Goal: Information Seeking & Learning: Learn about a topic

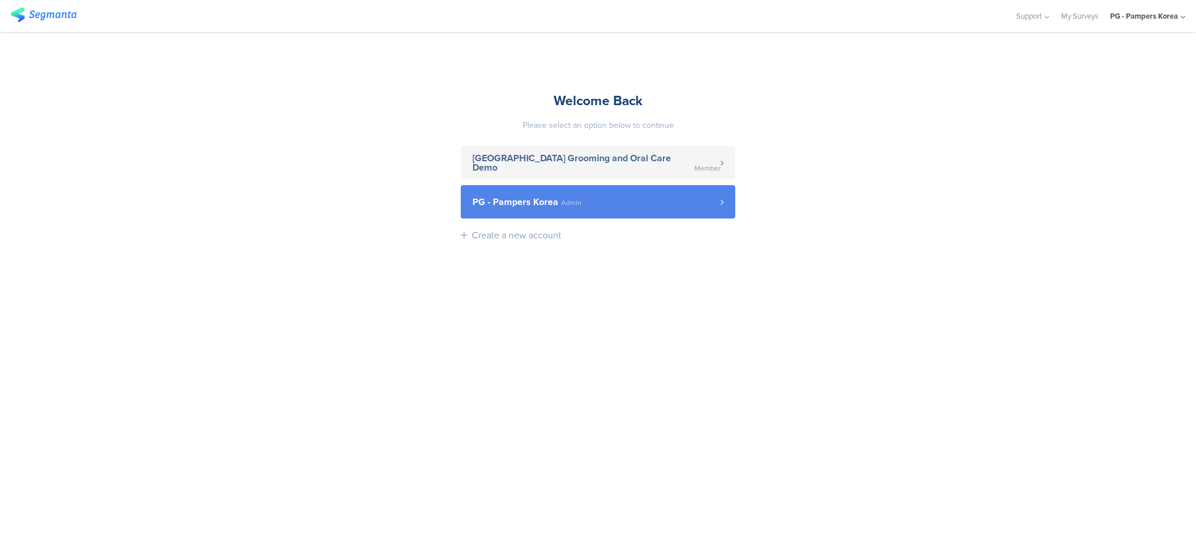
drag, startPoint x: 0, startPoint y: 0, endPoint x: 639, endPoint y: 195, distance: 668.5
click at [639, 195] on link "PG - Pampers Korea Admin" at bounding box center [598, 201] width 274 height 33
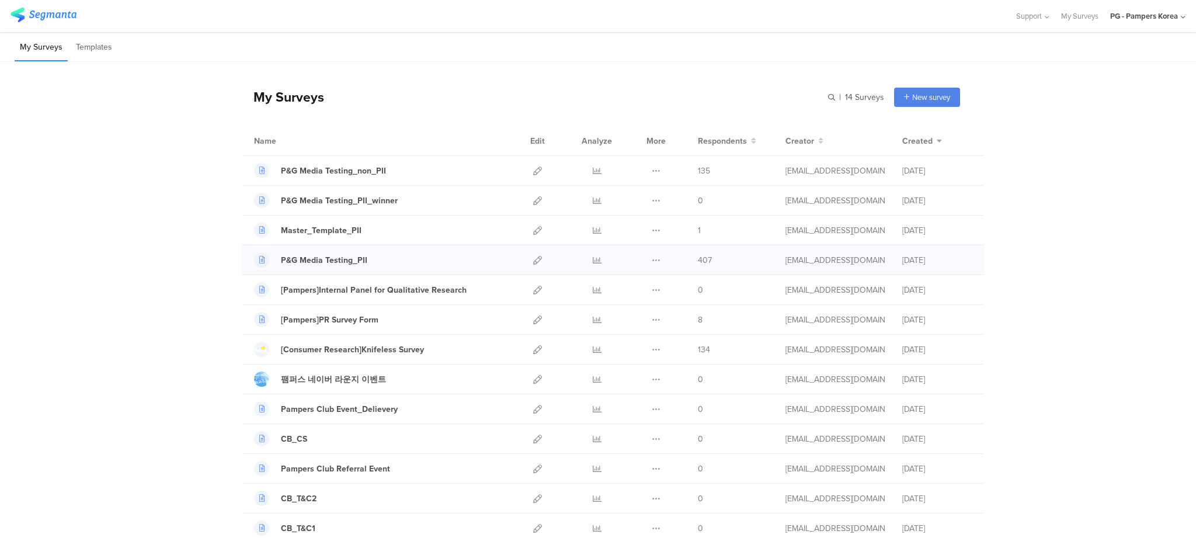
click at [595, 256] on div at bounding box center [596, 259] width 35 height 29
click at [594, 258] on icon at bounding box center [597, 260] width 9 height 9
click at [593, 171] on icon at bounding box center [597, 170] width 9 height 9
click at [1147, 16] on div "PG - Pampers Korea" at bounding box center [1144, 16] width 68 height 11
click at [1032, 17] on span "Support" at bounding box center [1029, 16] width 26 height 11
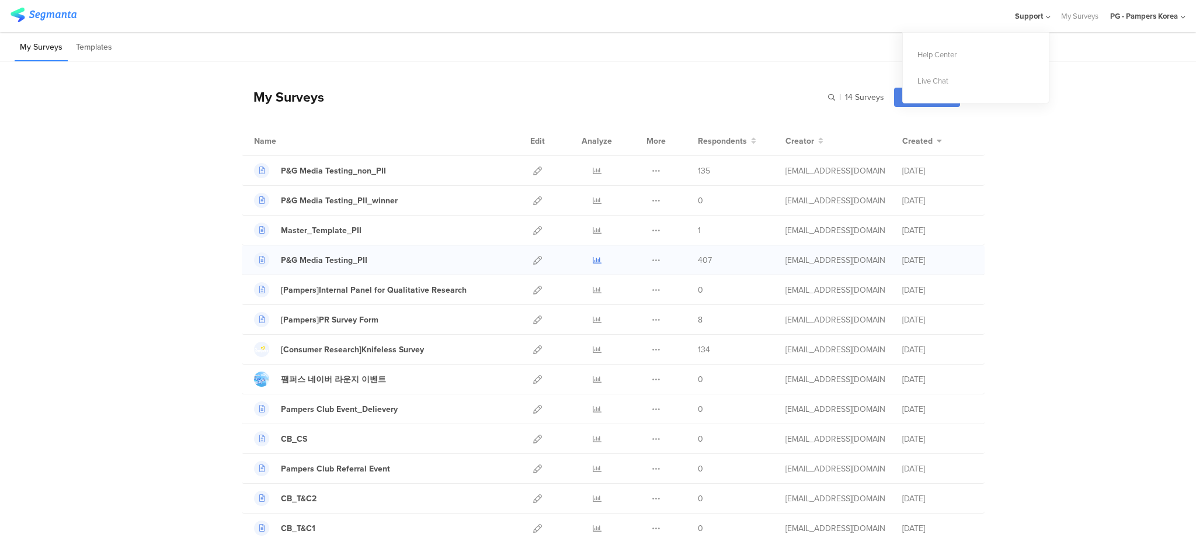
click at [594, 260] on icon at bounding box center [597, 260] width 9 height 9
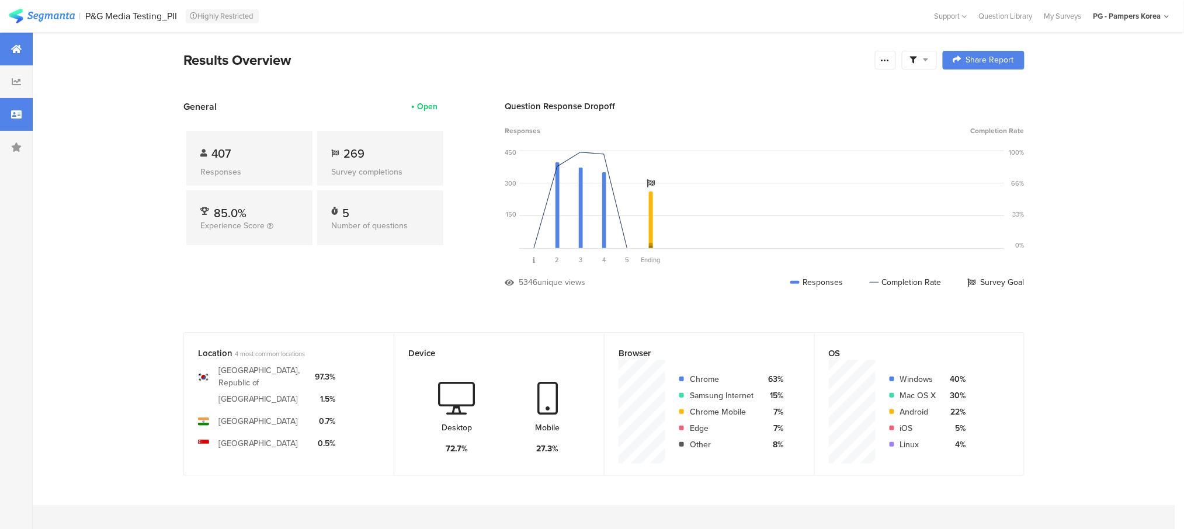
click at [13, 110] on icon at bounding box center [16, 114] width 11 height 9
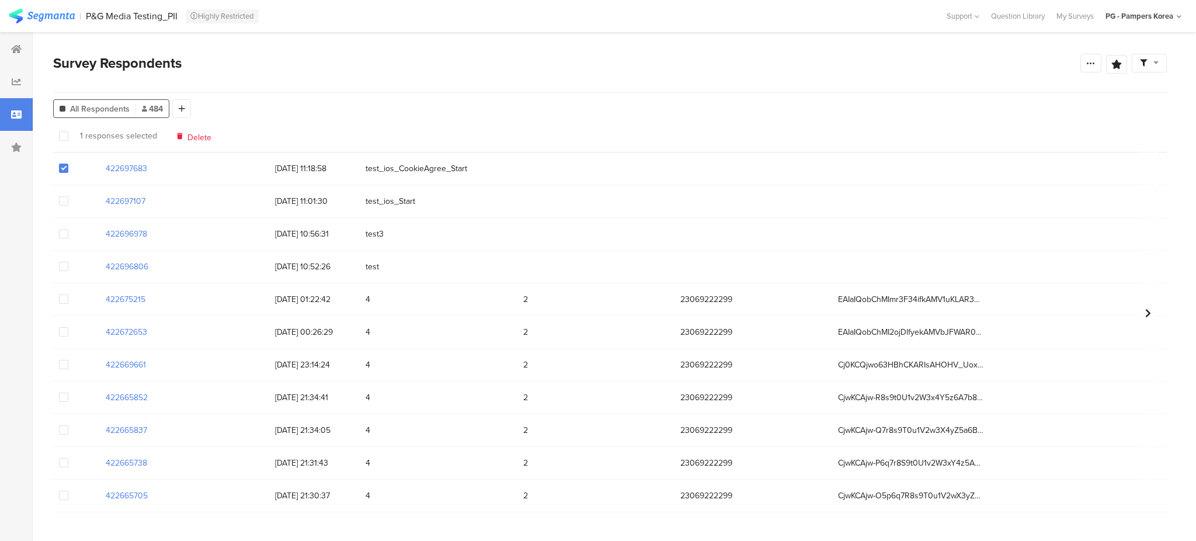
click at [63, 201] on span at bounding box center [63, 200] width 9 height 9
click at [68, 196] on input "checkbox" at bounding box center [68, 196] width 0 height 0
click at [61, 231] on span at bounding box center [63, 233] width 9 height 9
click at [68, 229] on input "checkbox" at bounding box center [68, 229] width 0 height 0
click at [63, 268] on span at bounding box center [63, 266] width 9 height 9
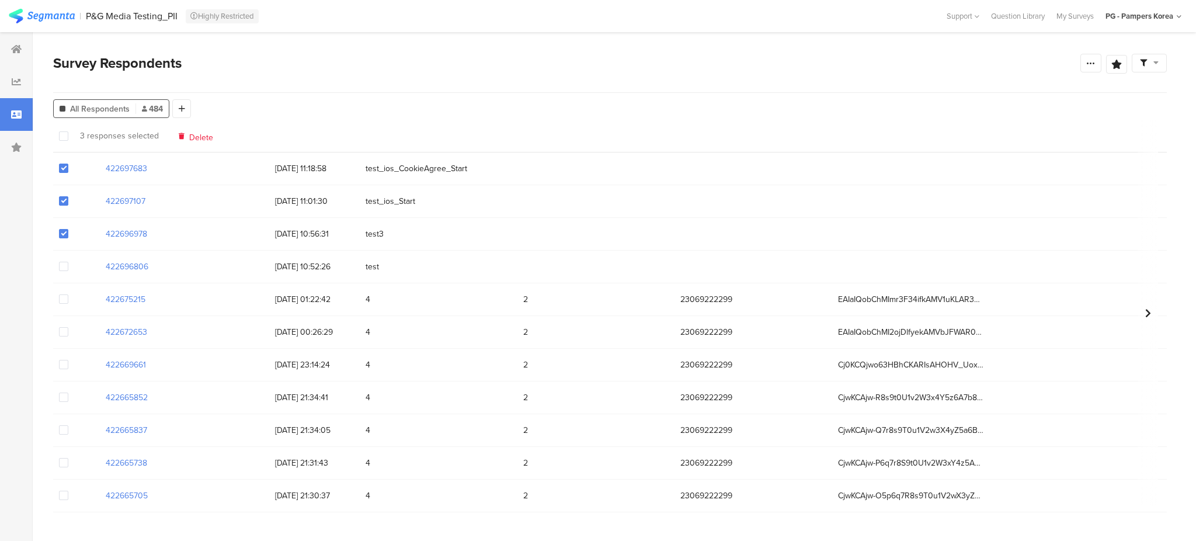
click at [68, 262] on input "checkbox" at bounding box center [68, 262] width 0 height 0
click at [193, 136] on span "Delete" at bounding box center [201, 135] width 24 height 9
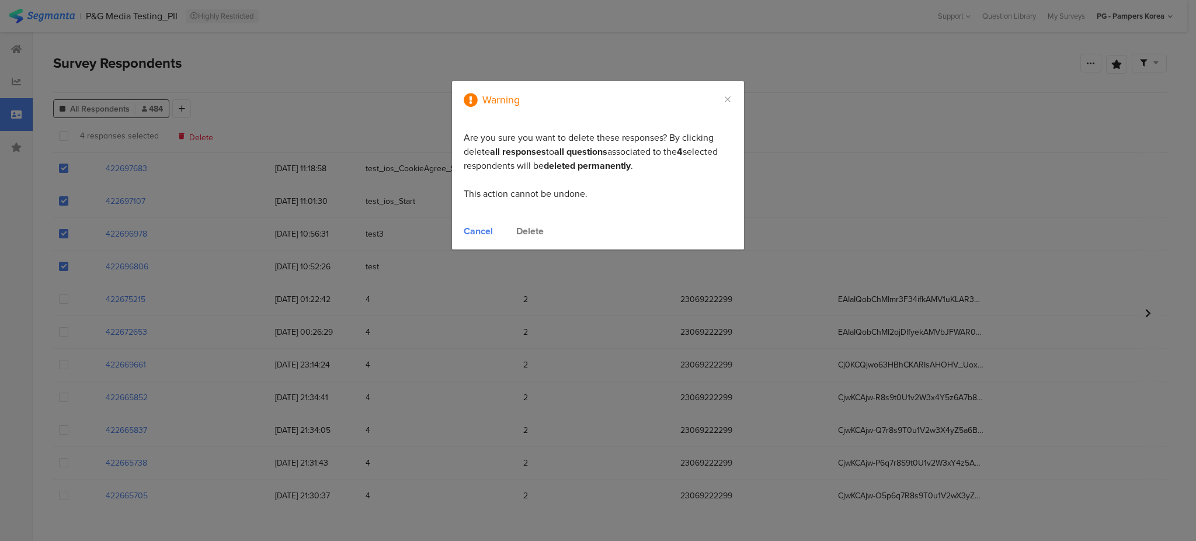
click at [485, 228] on div "Cancel" at bounding box center [478, 230] width 29 height 13
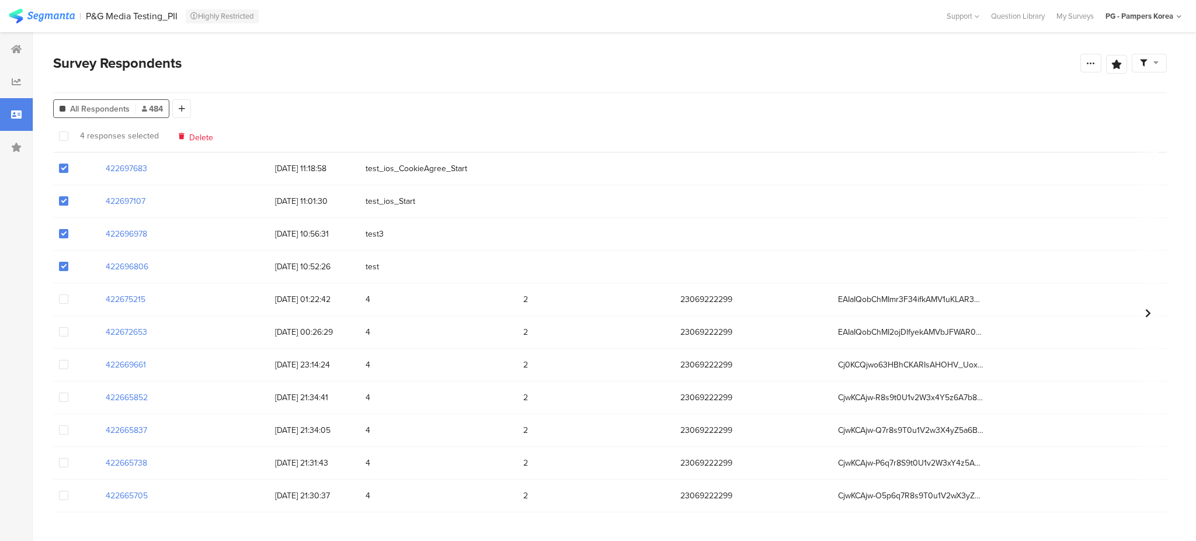
click at [206, 137] on span "Delete" at bounding box center [201, 135] width 24 height 9
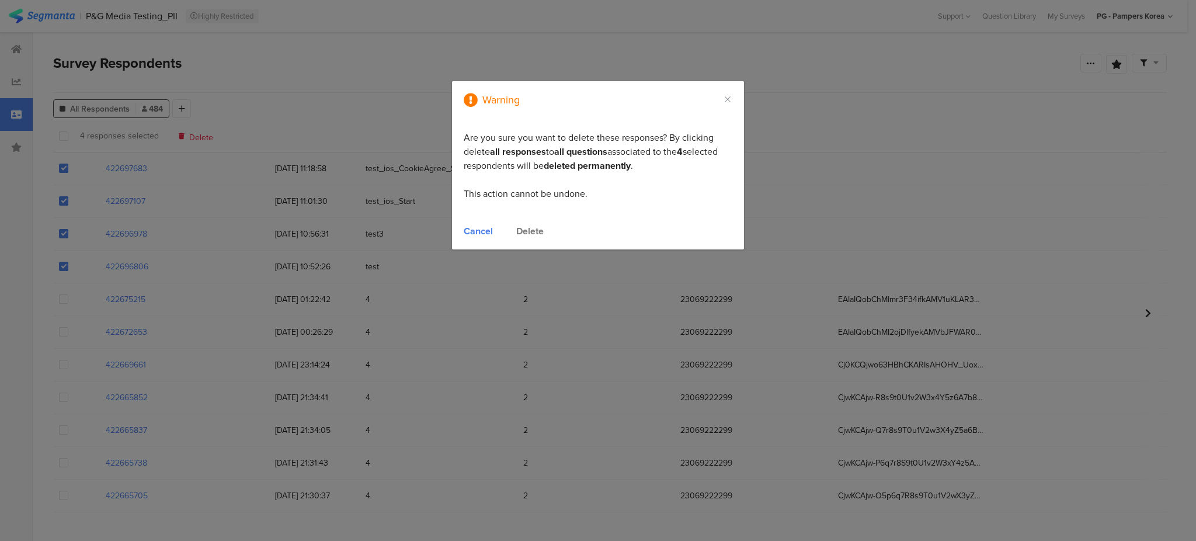
click at [531, 230] on div "Delete" at bounding box center [529, 230] width 27 height 13
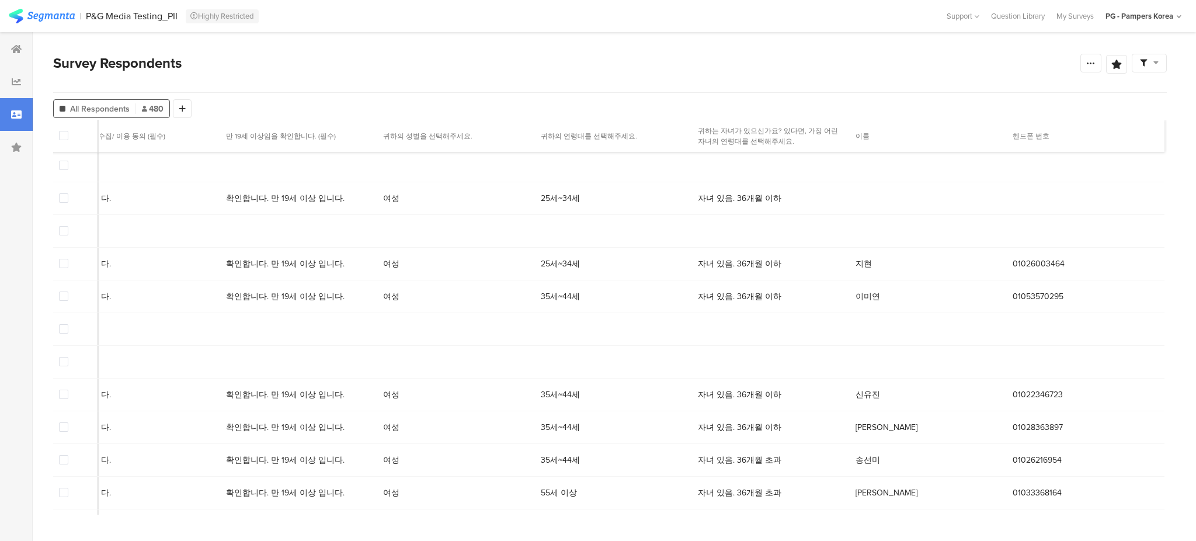
scroll to position [3678, 1255]
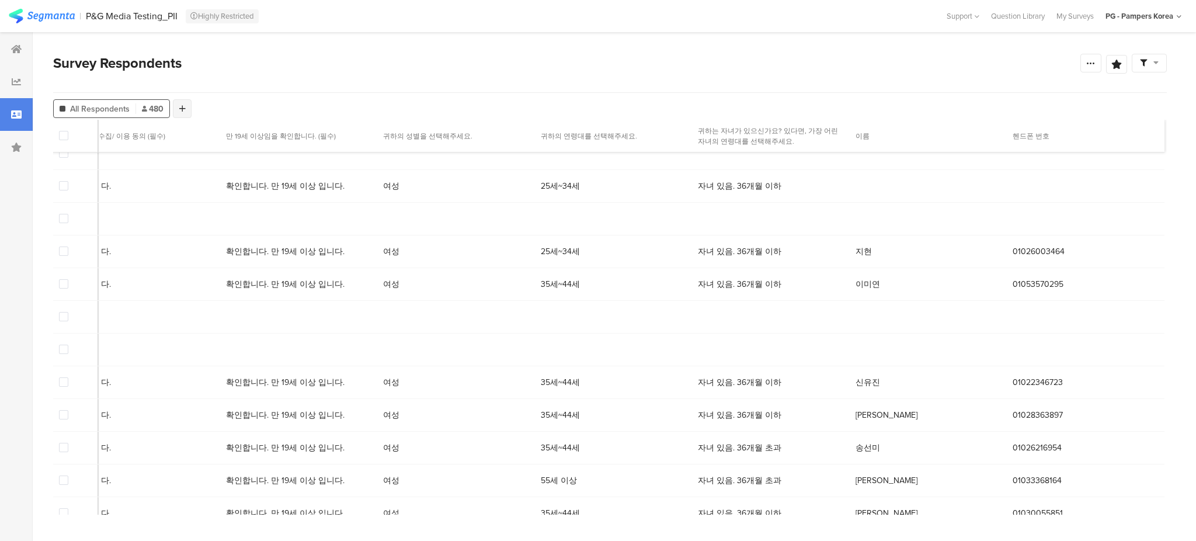
click at [183, 107] on icon at bounding box center [182, 109] width 6 height 8
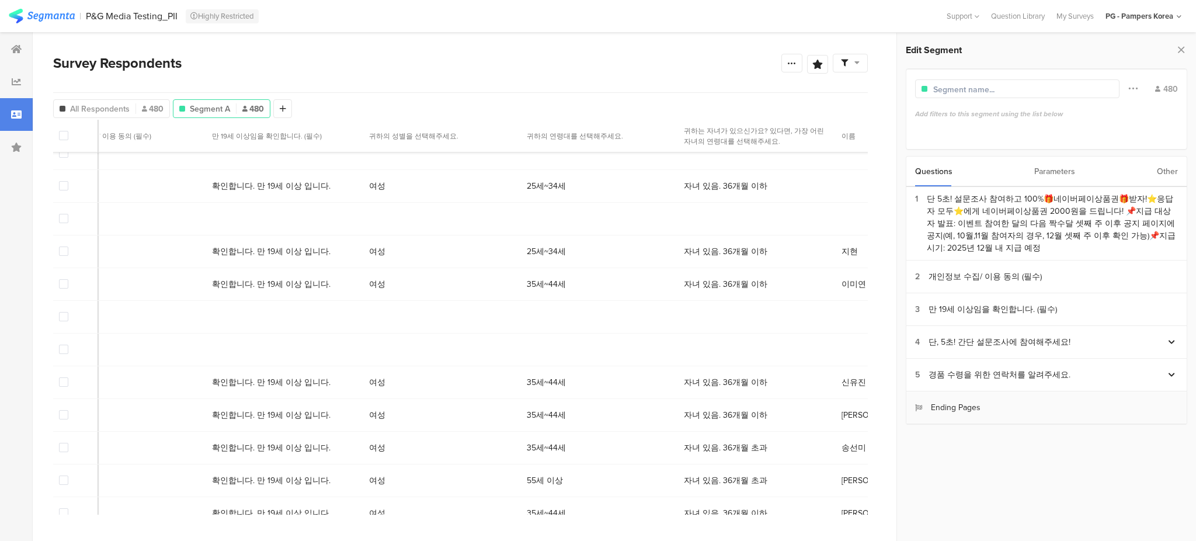
click at [977, 408] on div "Ending Pages" at bounding box center [947, 407] width 65 height 12
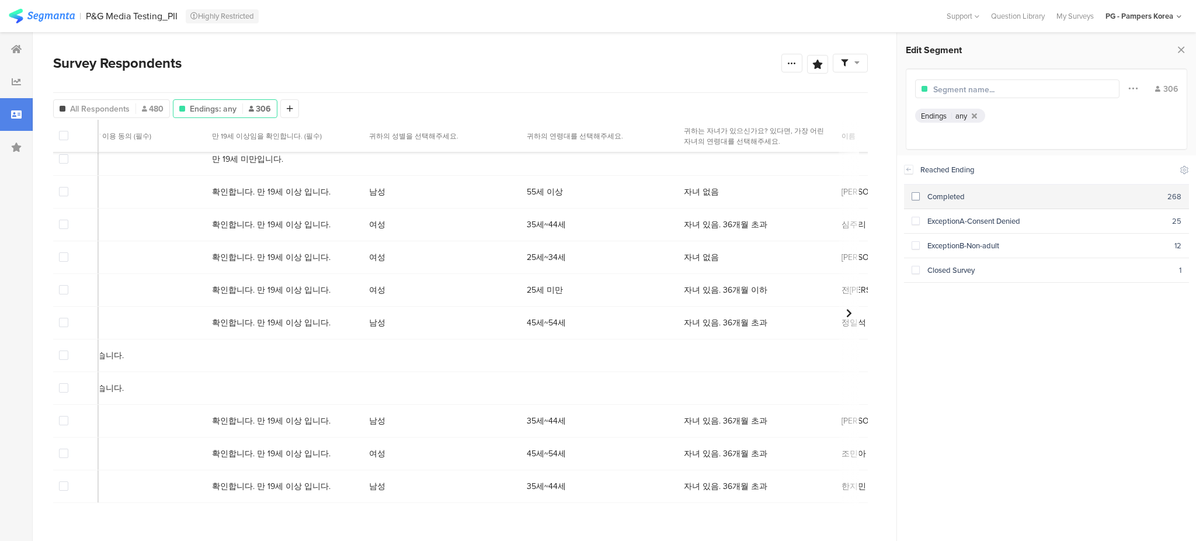
scroll to position [641, 1255]
click at [916, 197] on span at bounding box center [915, 196] width 8 height 8
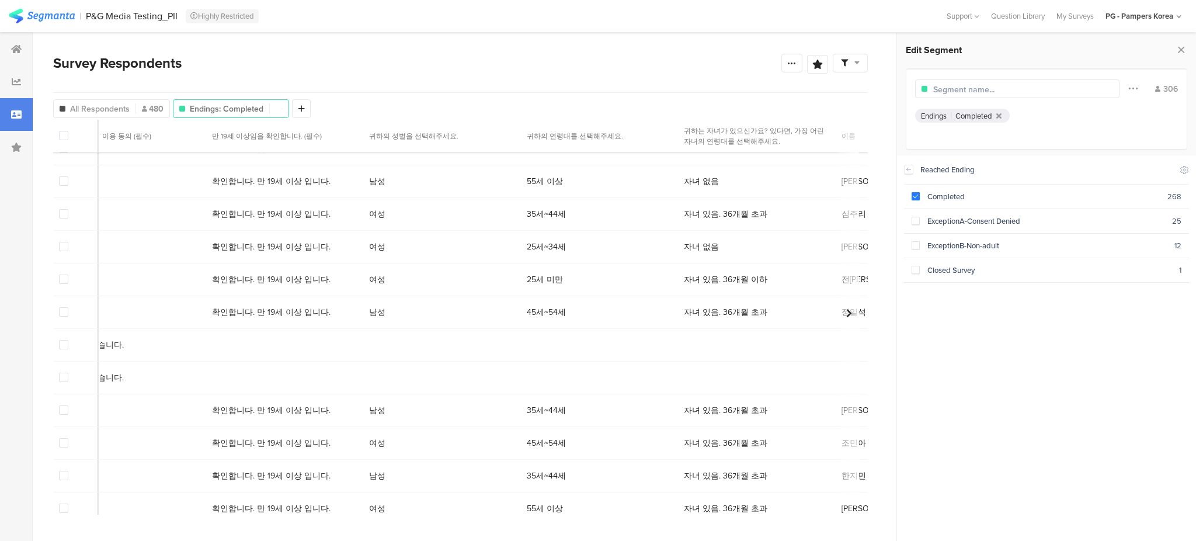
scroll to position [3678, 1255]
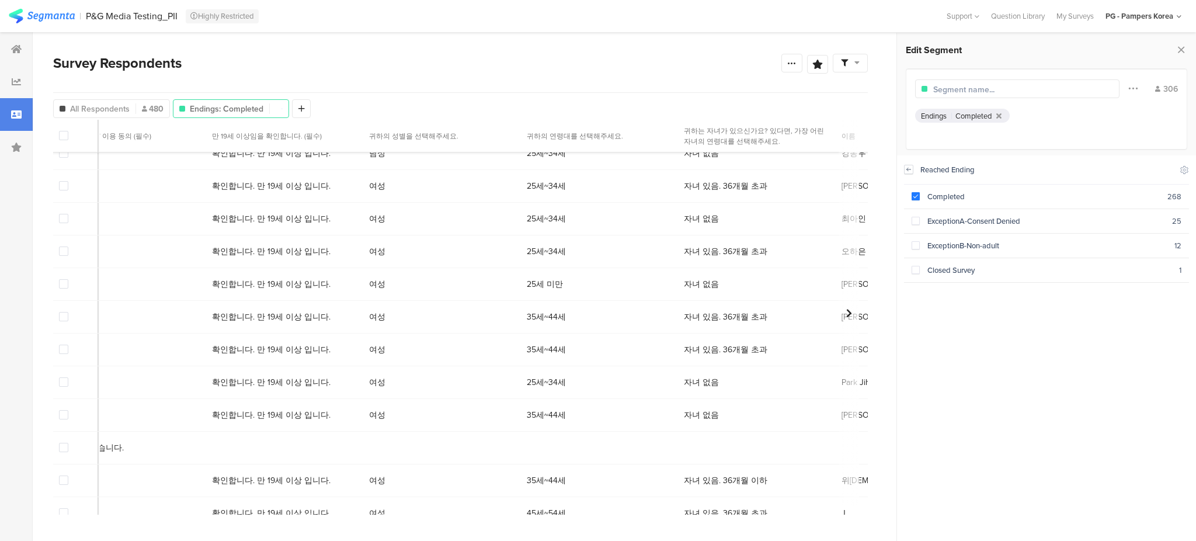
click at [909, 167] on icon at bounding box center [908, 169] width 8 height 9
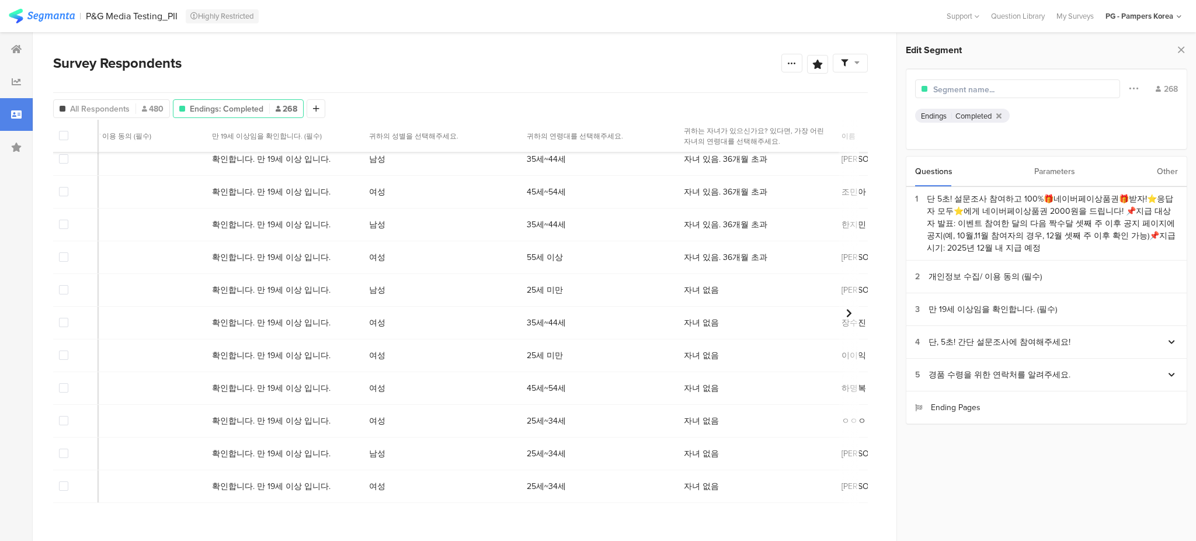
scroll to position [641, 1255]
click at [1043, 166] on div "Parameters" at bounding box center [1054, 171] width 41 height 30
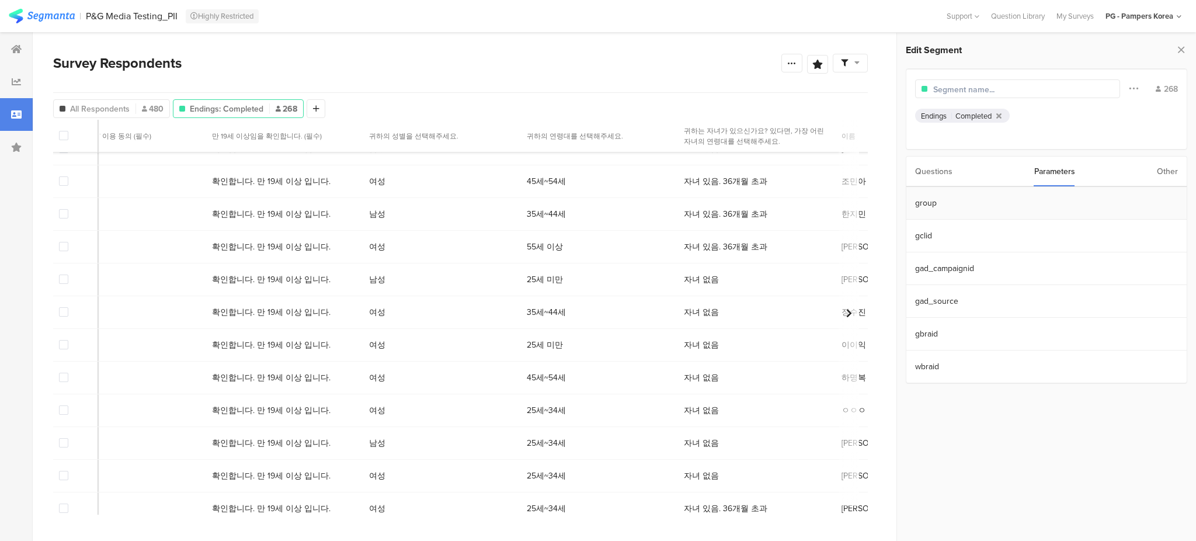
scroll to position [3678, 1255]
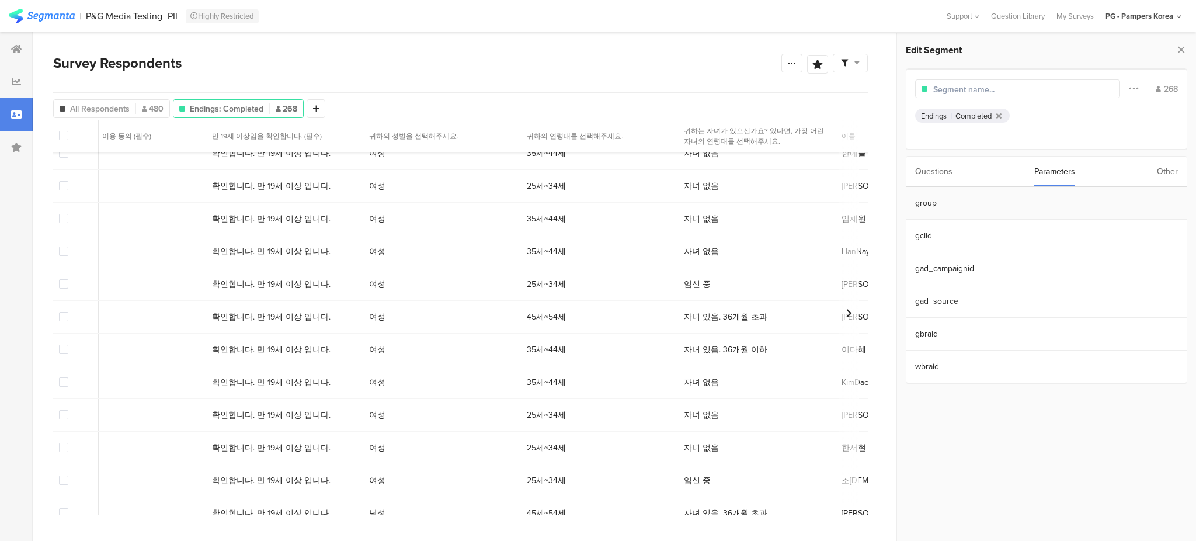
click at [922, 205] on section "group" at bounding box center [1046, 203] width 280 height 33
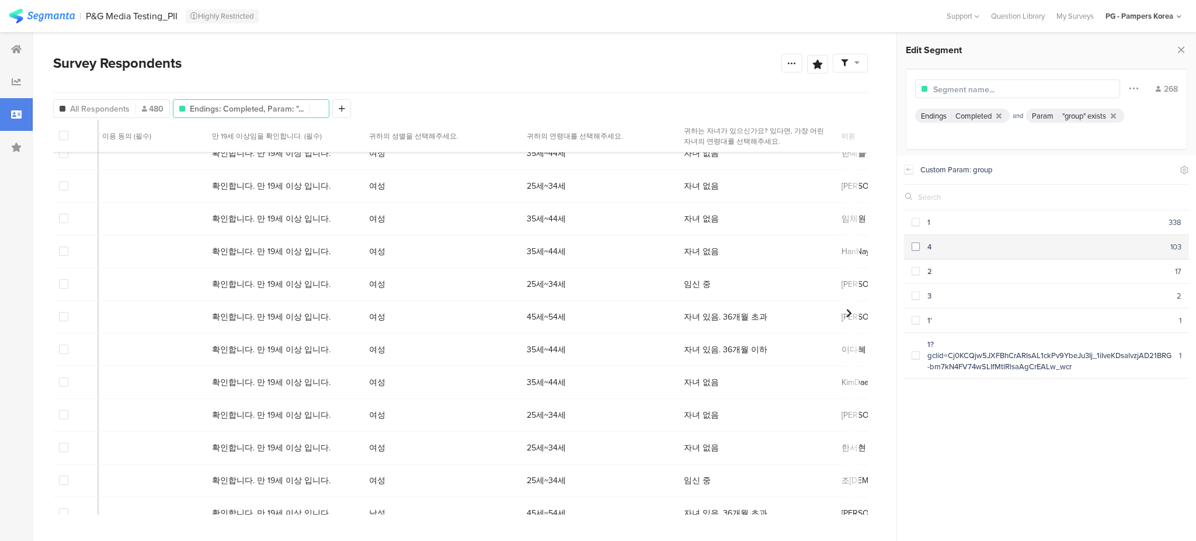
click at [914, 249] on span at bounding box center [915, 246] width 8 height 8
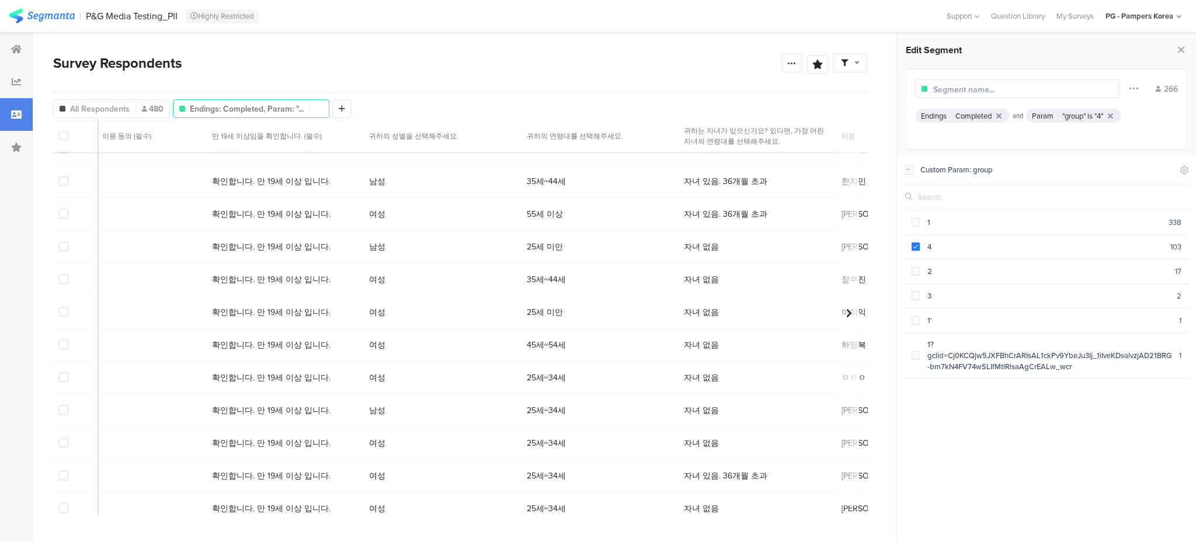
scroll to position [1067, 1255]
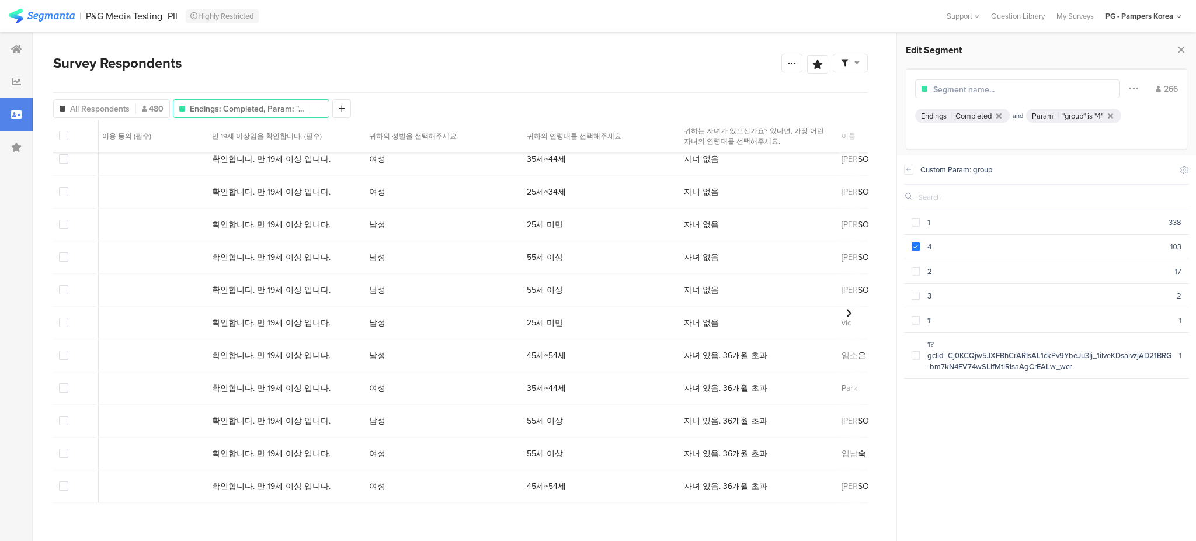
click at [982, 454] on div "1 338 4 103 2 17 3 2 1' 1 1?gclid=Cj0KCQjw5JXFBhCrARIsAL1ckPv9YbeJu3Ij_1iIveKDs…" at bounding box center [1046, 371] width 285 height 323
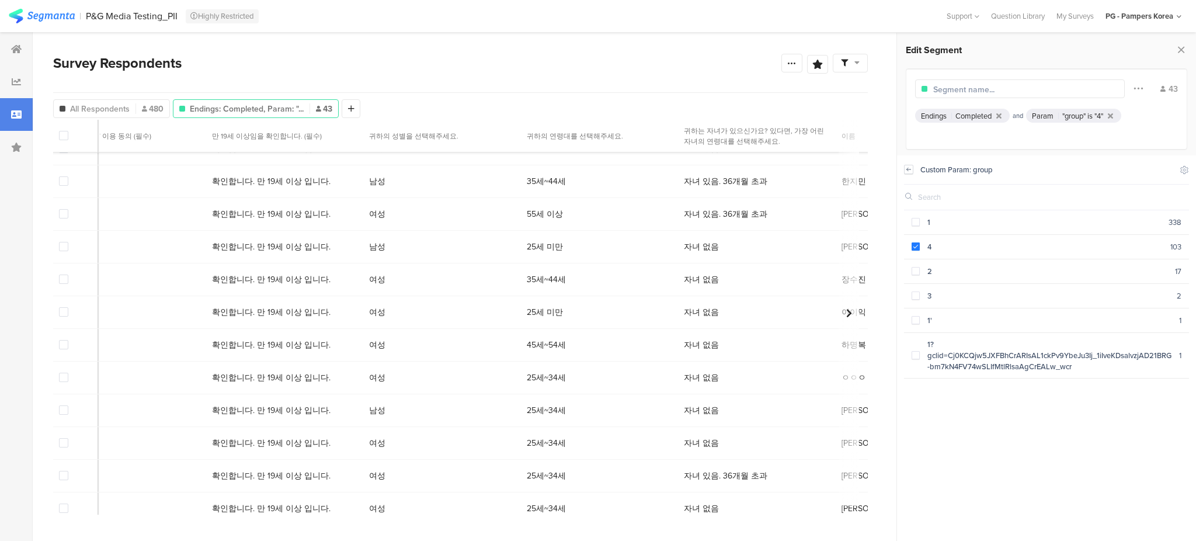
scroll to position [1067, 1255]
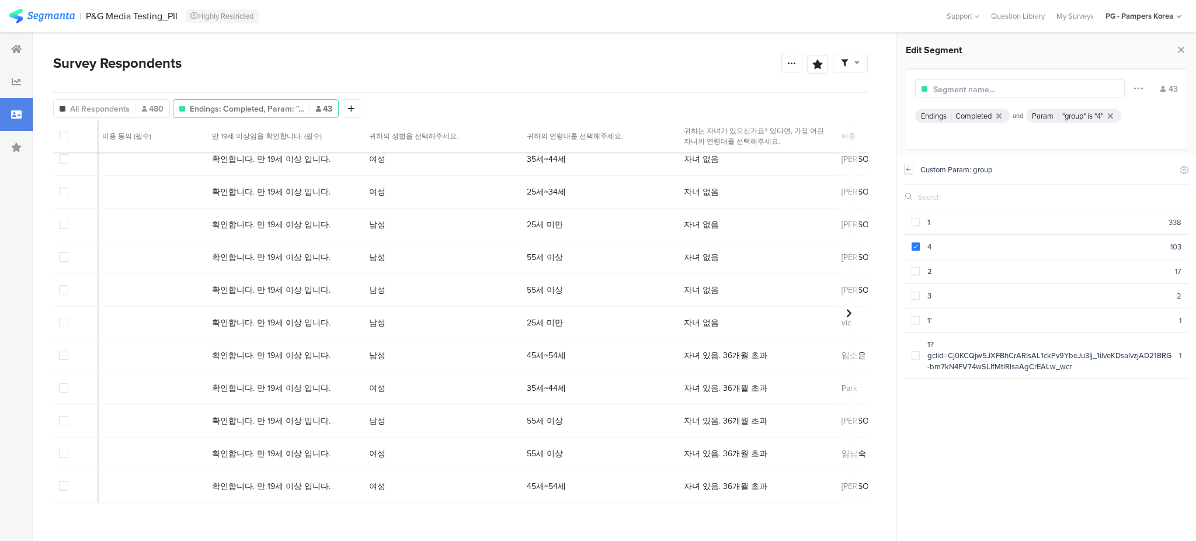
click at [908, 171] on icon at bounding box center [908, 169] width 8 height 9
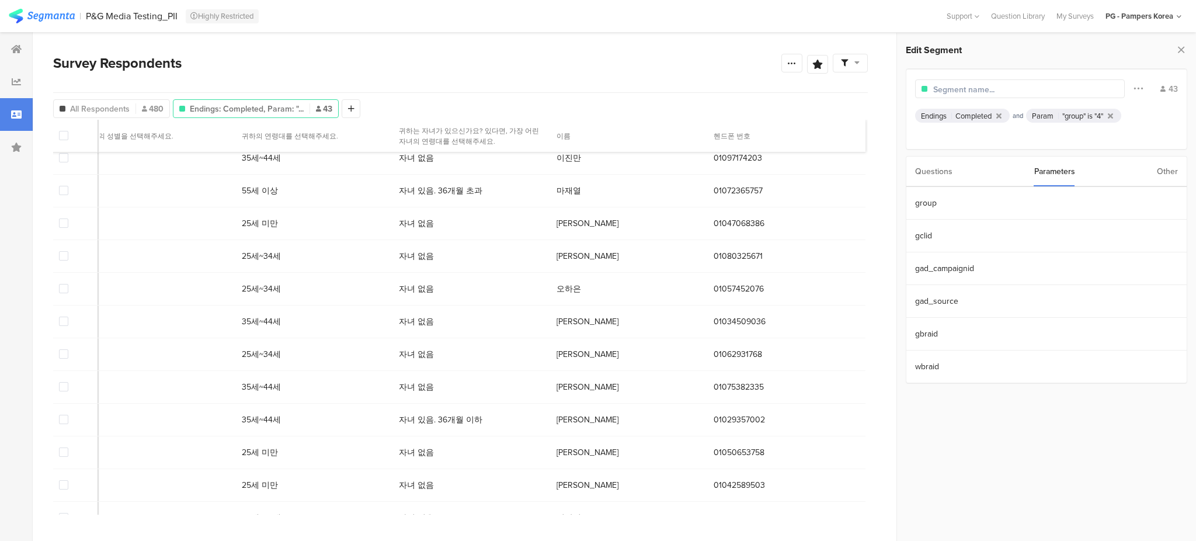
scroll to position [0, 1554]
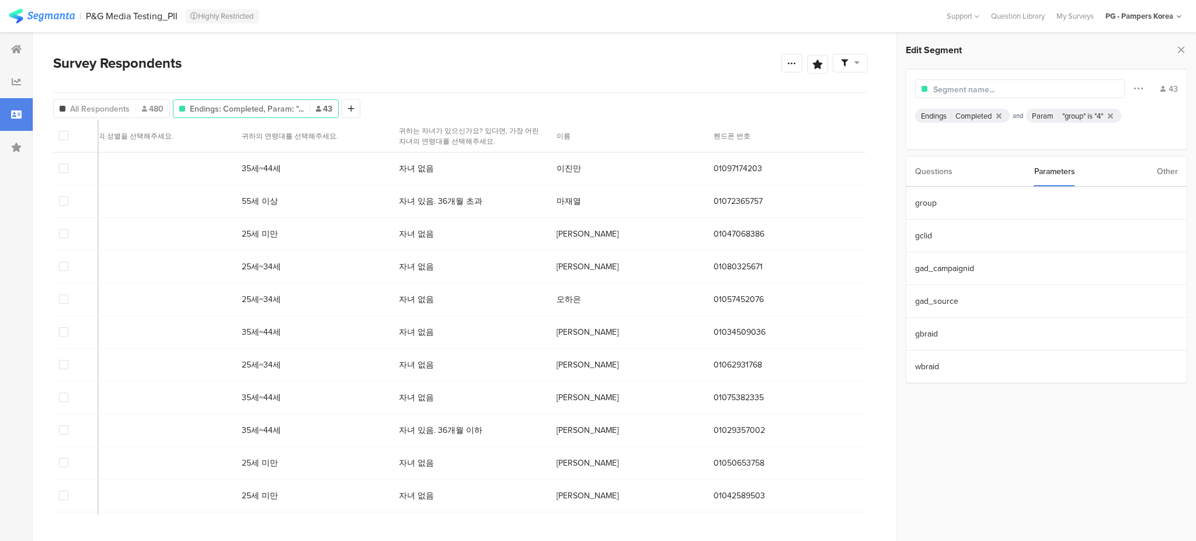
click at [1167, 174] on div "Other" at bounding box center [1167, 171] width 21 height 30
click at [924, 168] on div "Questions" at bounding box center [933, 171] width 37 height 30
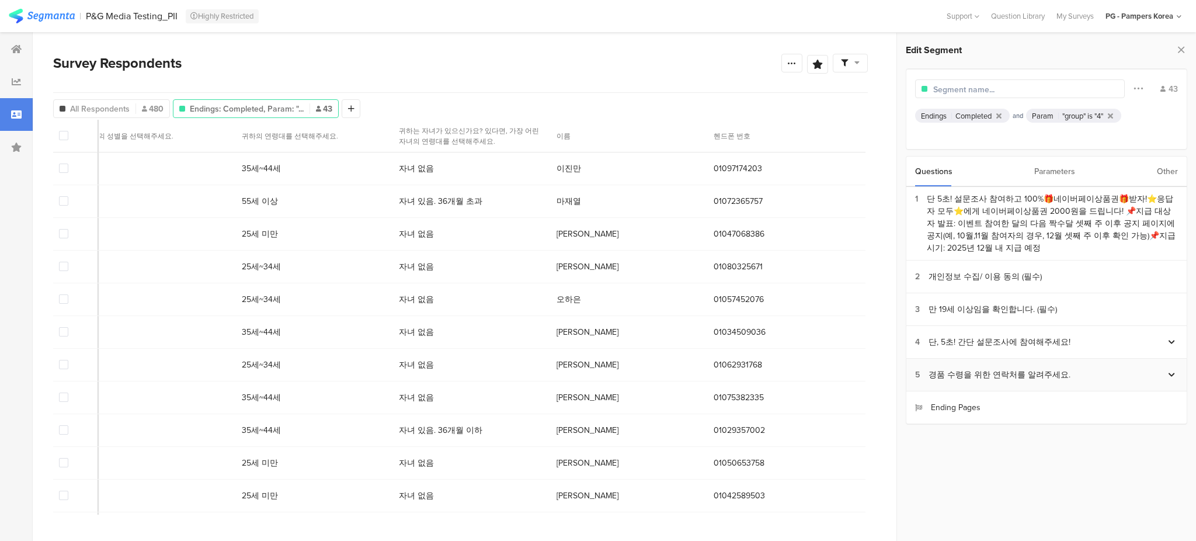
click at [913, 371] on div "5 경품 수령을 위한 연락처를 알려주세요." at bounding box center [1046, 375] width 280 height 33
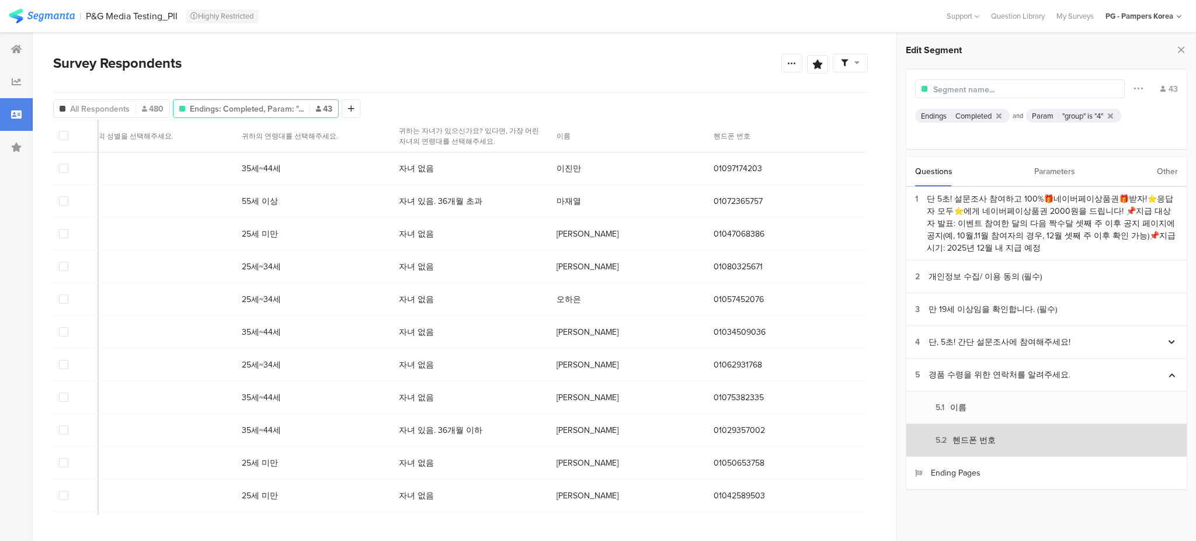
click at [941, 429] on section "5.2 헨드폰 번호" at bounding box center [1046, 440] width 280 height 33
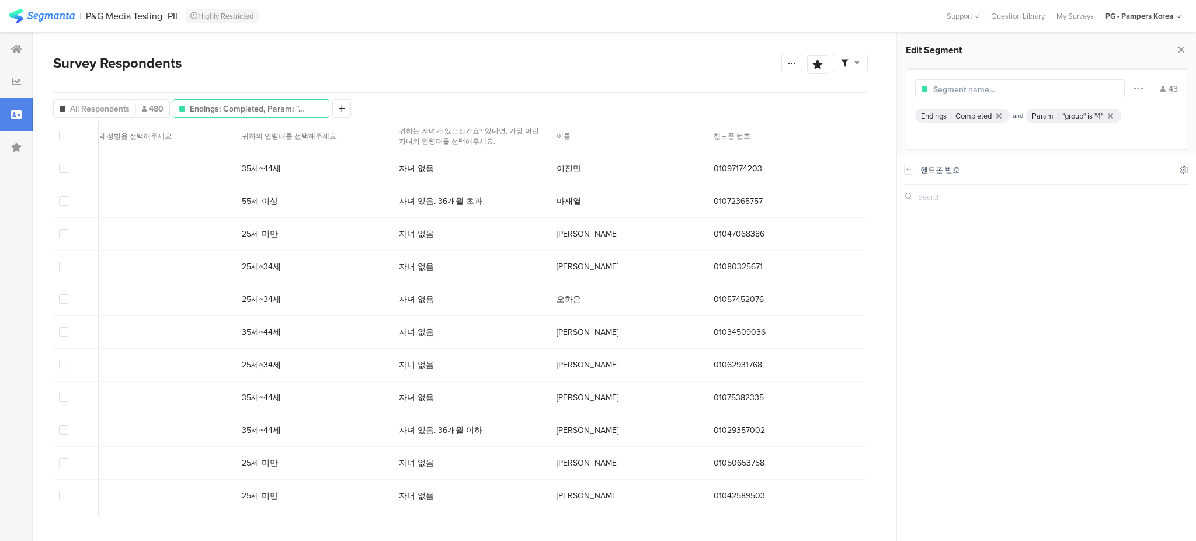
click at [1181, 169] on icon at bounding box center [1185, 170] width 8 height 8
click at [1049, 248] on div at bounding box center [1046, 371] width 285 height 323
click at [1181, 168] on icon at bounding box center [1185, 170] width 8 height 8
click at [1070, 201] on icon at bounding box center [1074, 199] width 9 height 9
click at [1073, 200] on icon at bounding box center [1075, 200] width 8 height 8
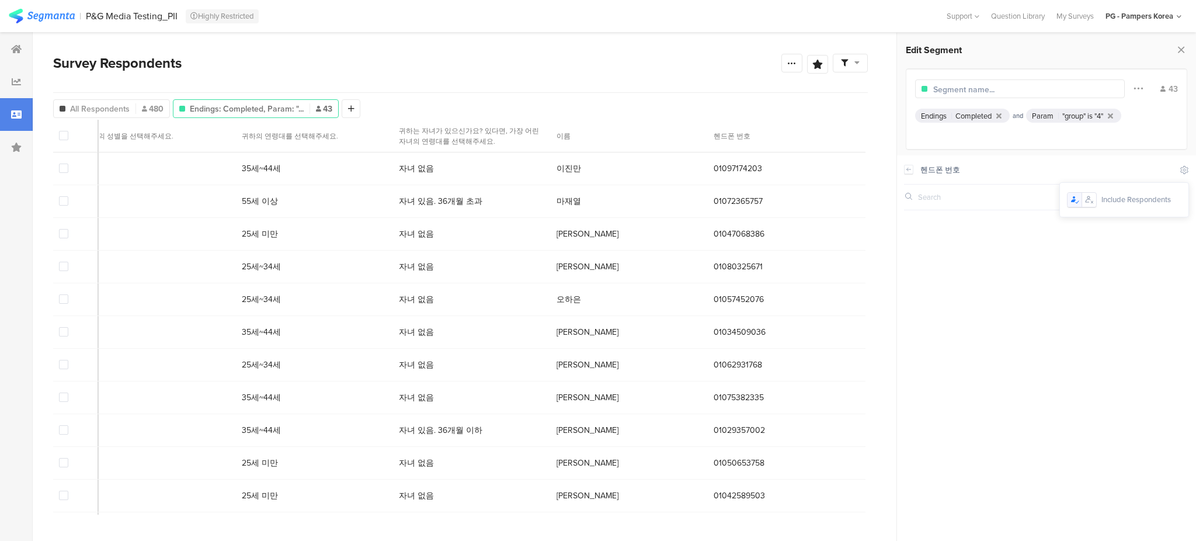
click at [1073, 200] on icon at bounding box center [1075, 200] width 8 height 8
click at [1085, 196] on div at bounding box center [1089, 200] width 14 height 14
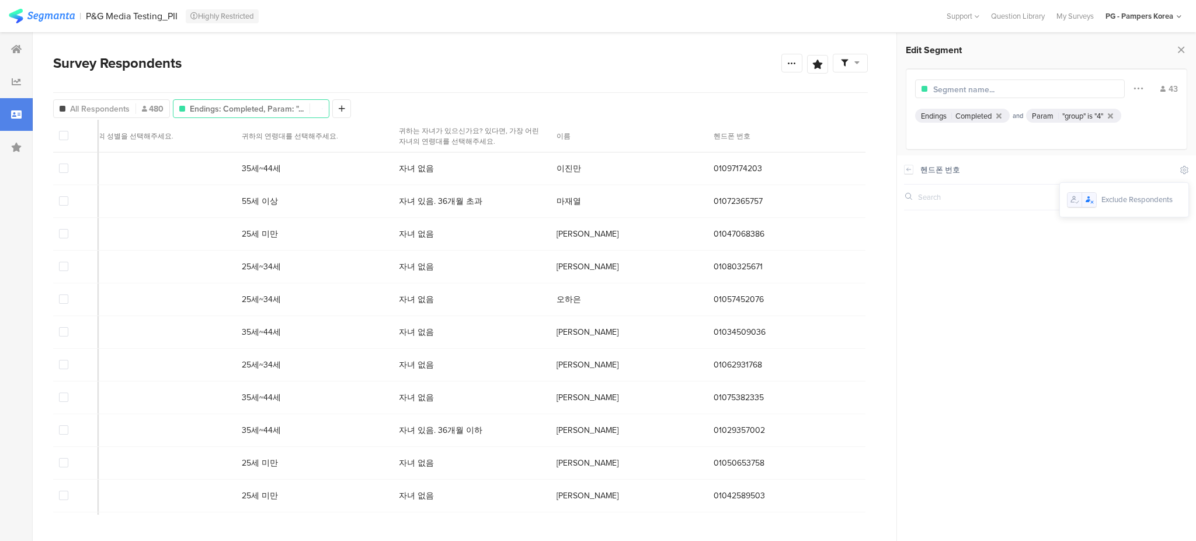
click at [1076, 201] on icon at bounding box center [1074, 199] width 9 height 9
click at [1007, 259] on div at bounding box center [1046, 371] width 285 height 323
click at [909, 169] on icon at bounding box center [908, 169] width 8 height 9
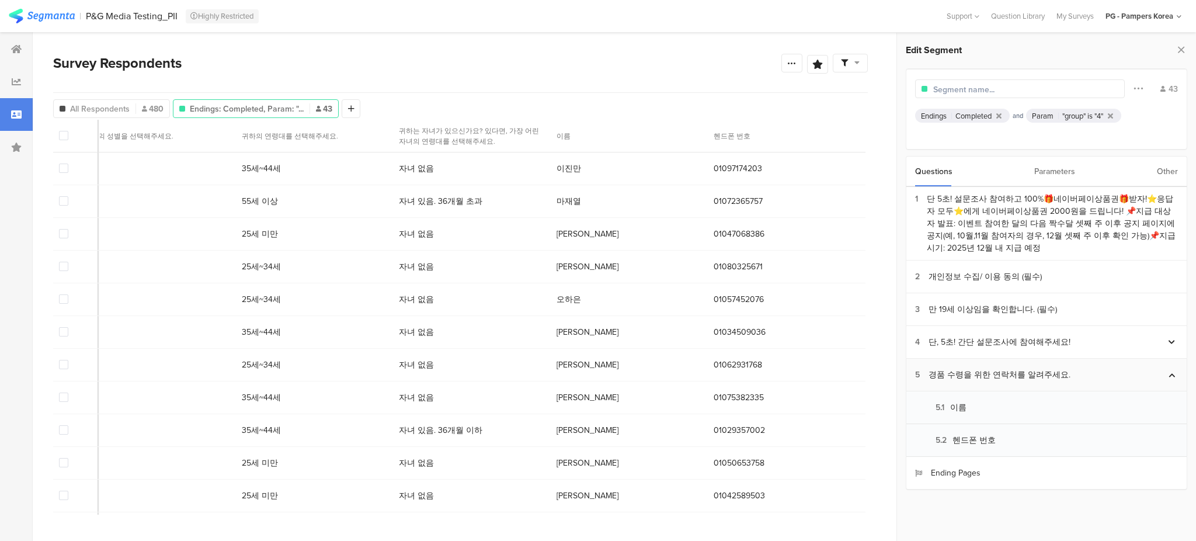
click at [1071, 367] on div "5 경품 수령을 위한 연락처를 알려주세요." at bounding box center [1046, 375] width 280 height 33
click at [1020, 380] on div "경품 수령을 위한 연락처를 알려주세요." at bounding box center [999, 374] width 142 height 12
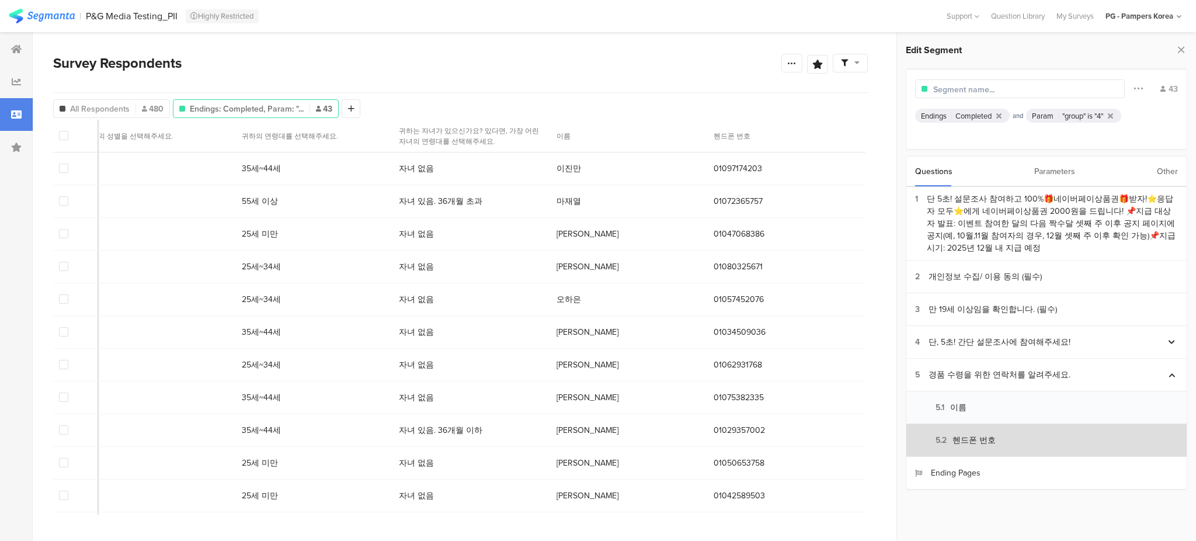
click at [981, 439] on div "5.2 헨드폰 번호" at bounding box center [955, 440] width 81 height 12
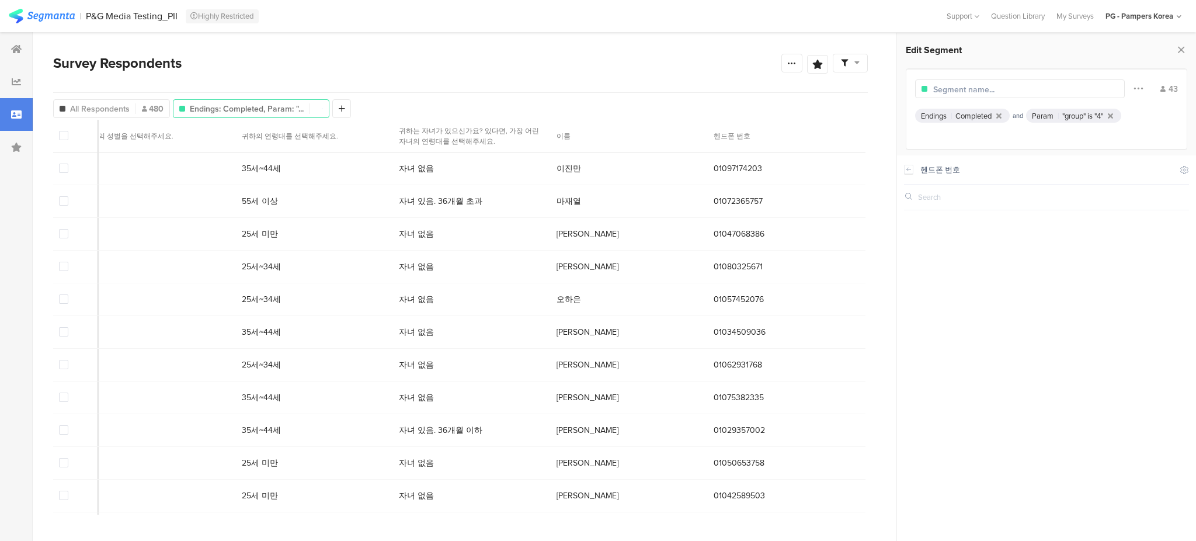
click at [956, 204] on div at bounding box center [1046, 198] width 285 height 26
click at [955, 193] on input "text" at bounding box center [964, 197] width 92 height 11
click at [1041, 262] on div at bounding box center [1046, 371] width 285 height 323
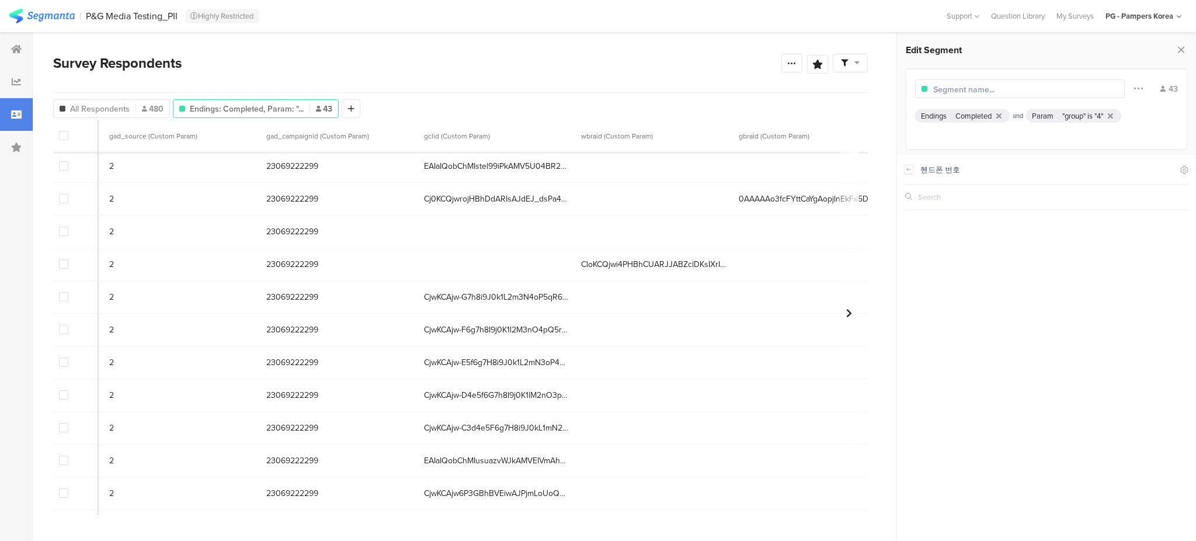
scroll to position [701, 414]
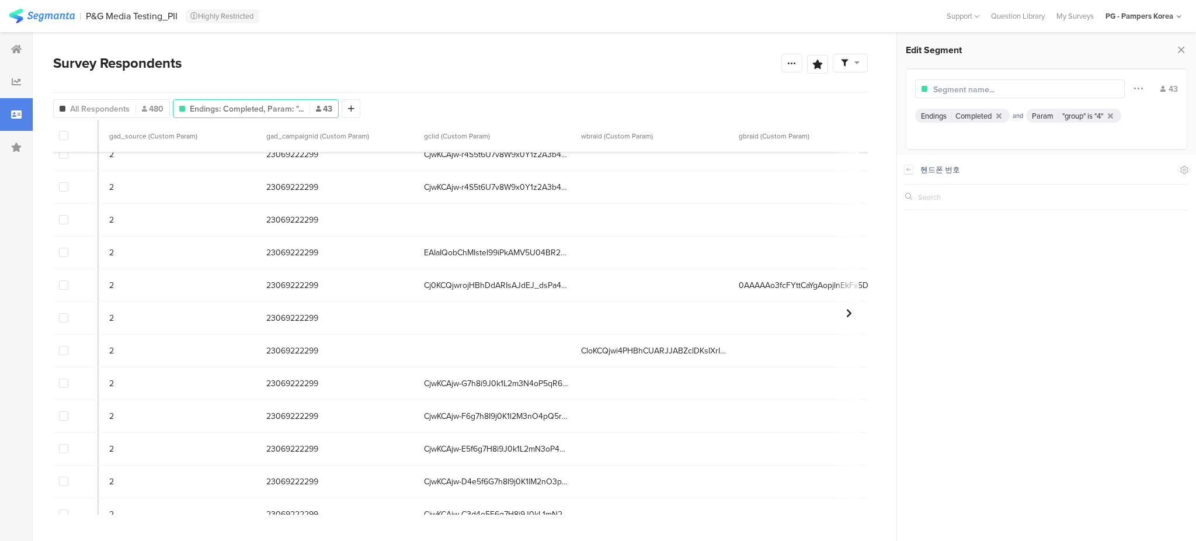
click at [139, 75] on div "Survey Respondents Confidence Level 95 % Preview survey Edit survey Export Resu…" at bounding box center [460, 73] width 815 height 40
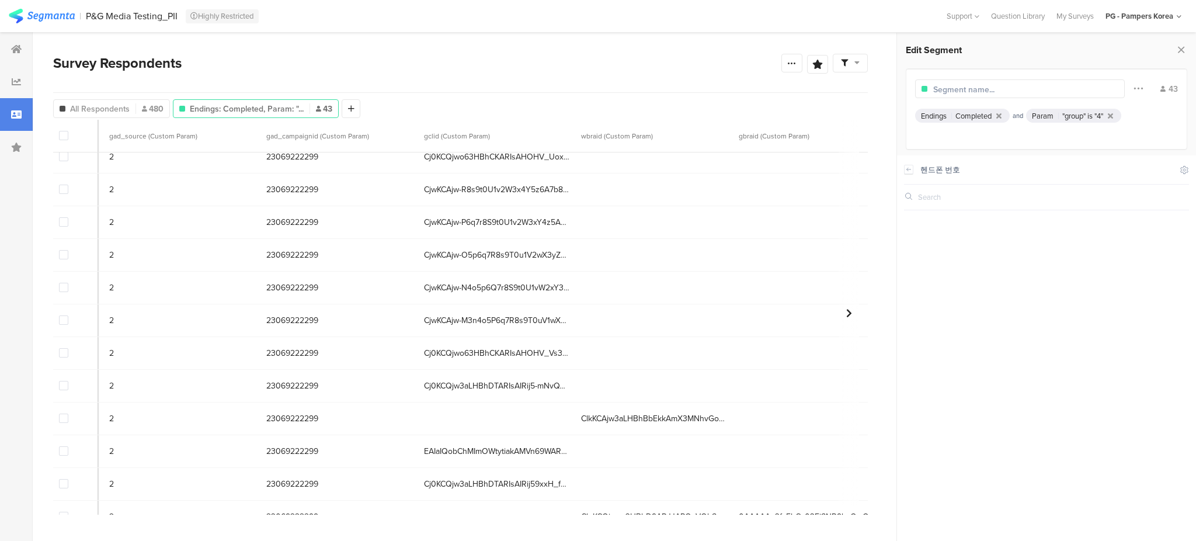
scroll to position [0, 414]
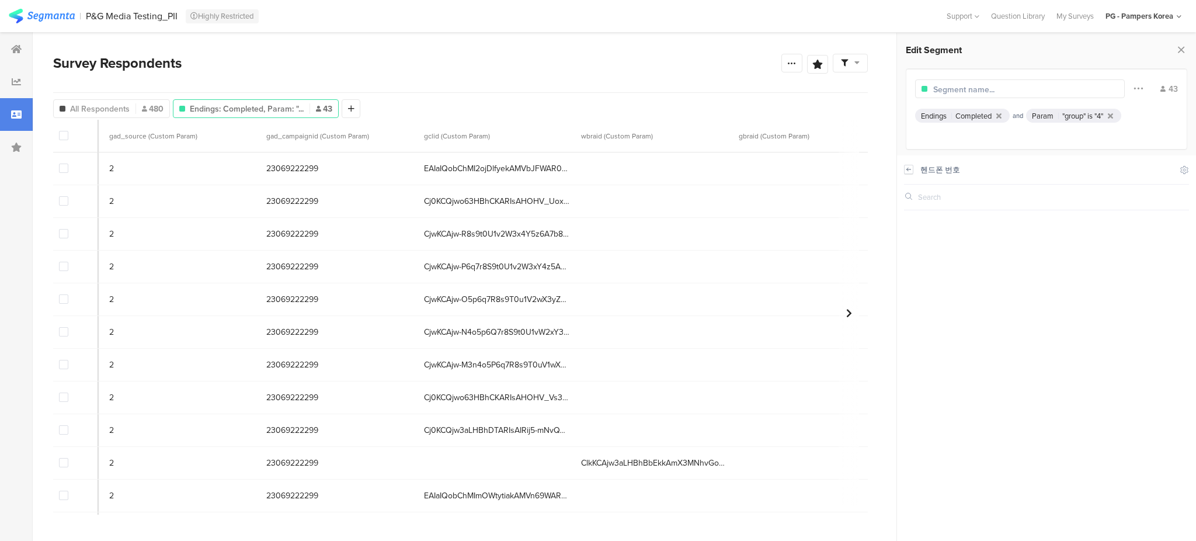
click at [909, 173] on icon at bounding box center [908, 169] width 8 height 9
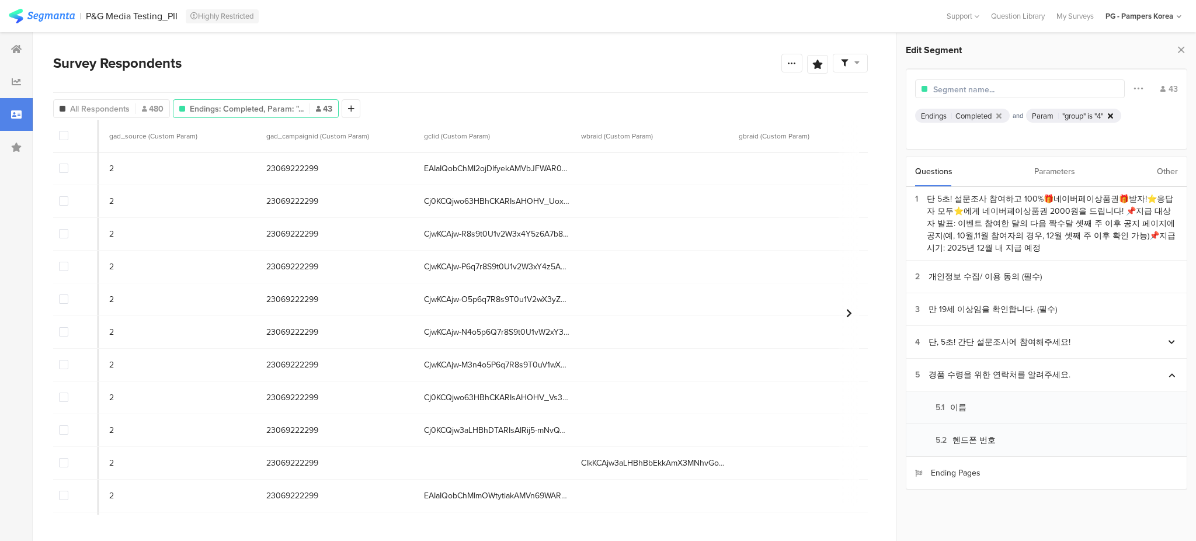
click at [1113, 113] on icon at bounding box center [1110, 116] width 5 height 8
click at [1004, 116] on div at bounding box center [999, 116] width 10 height 8
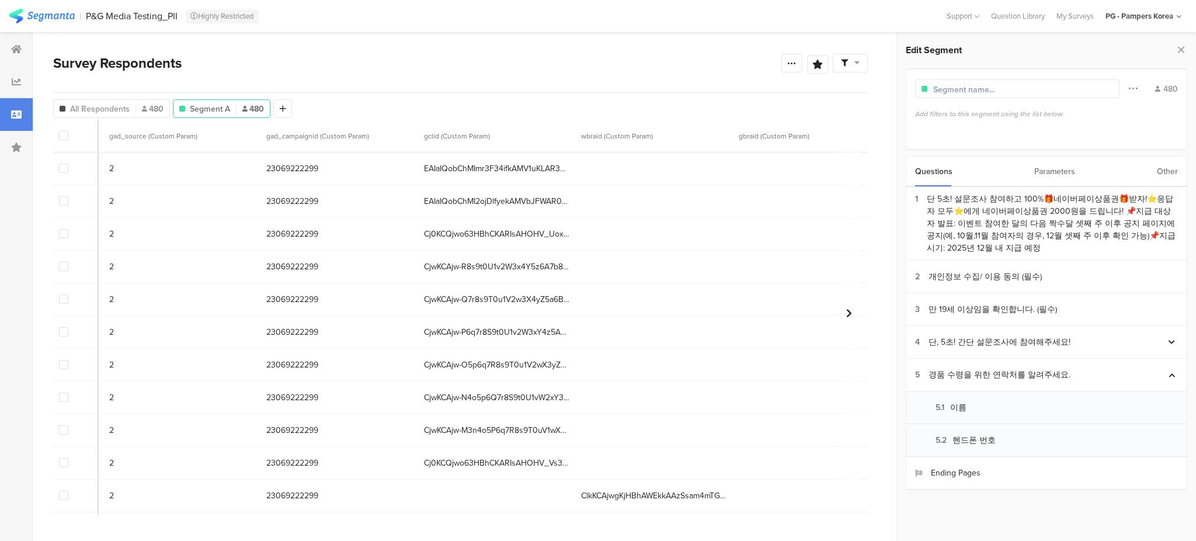
click at [1055, 175] on div "Parameters" at bounding box center [1054, 171] width 41 height 30
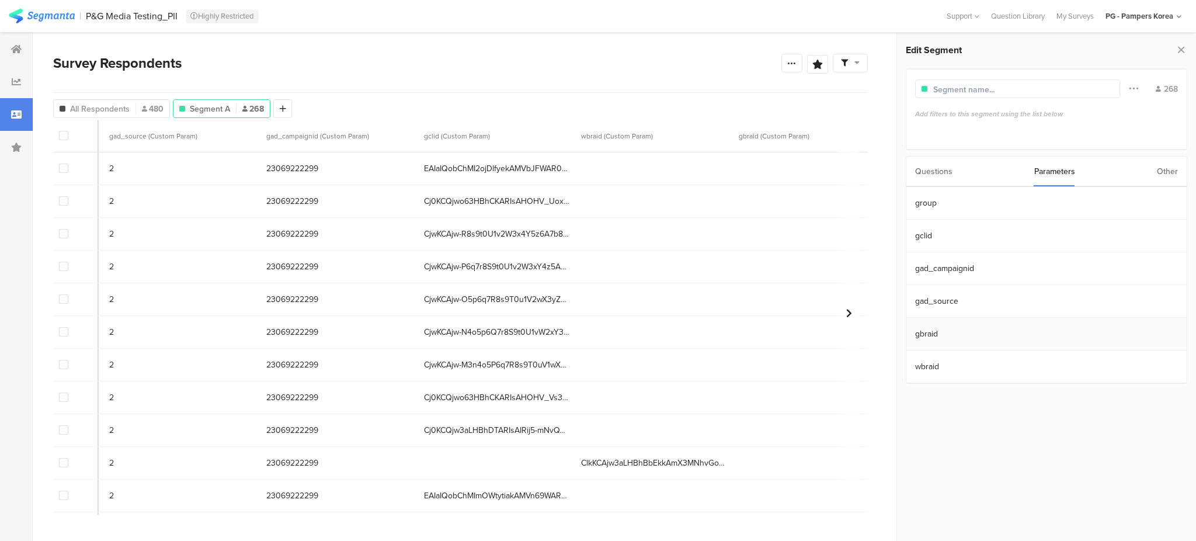
click at [956, 340] on section "gbraid" at bounding box center [1046, 334] width 280 height 33
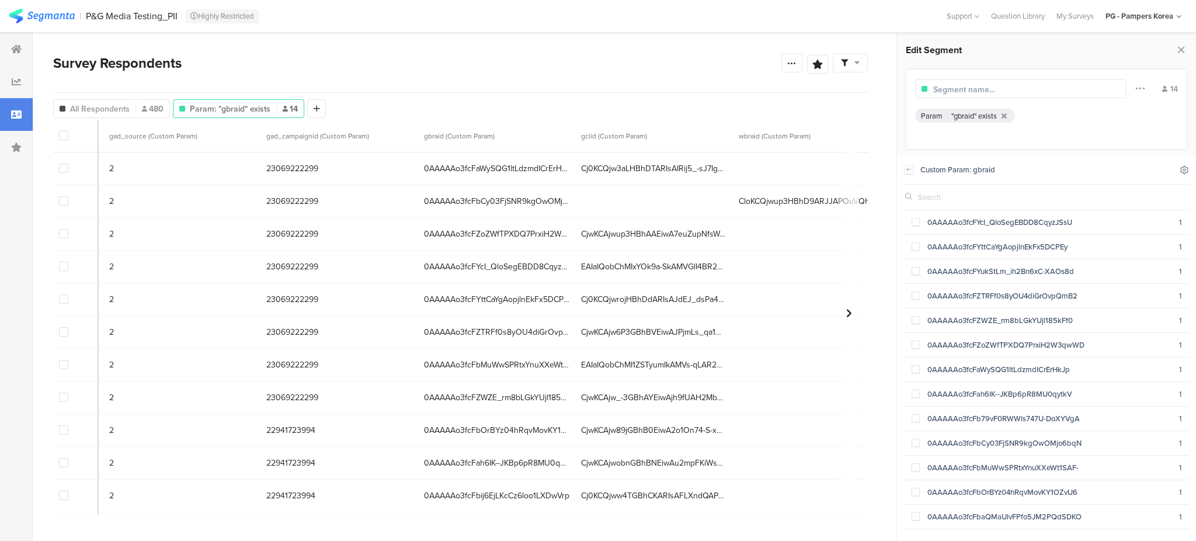
click at [1187, 171] on icon at bounding box center [1185, 170] width 8 height 8
click at [1091, 168] on div "Custom Param: gbraid" at bounding box center [1046, 169] width 252 height 11
click at [906, 172] on icon at bounding box center [908, 169] width 8 height 9
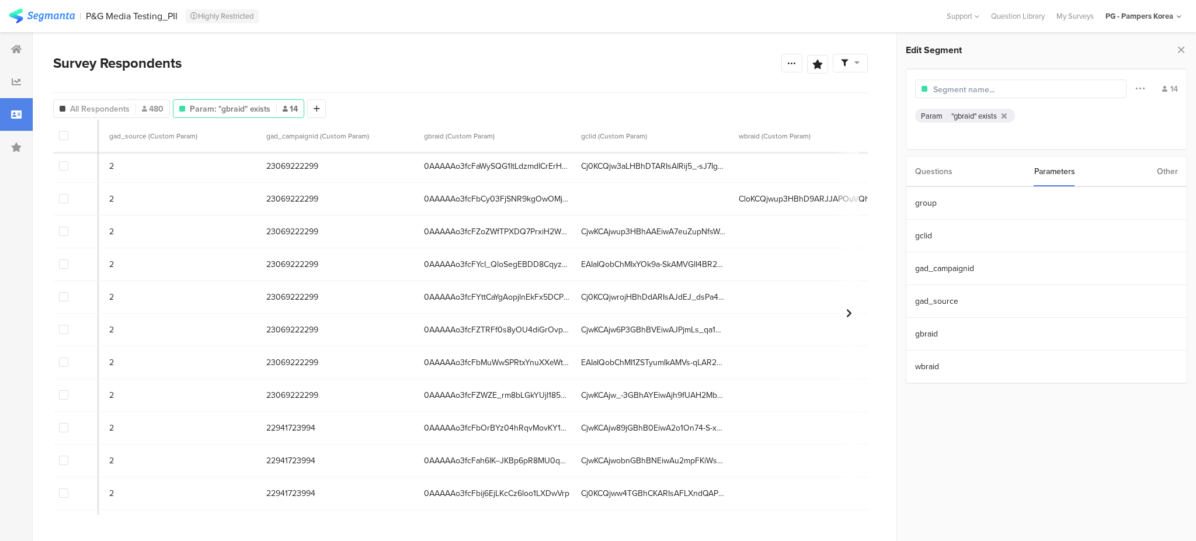
scroll to position [0, 414]
click at [311, 106] on div at bounding box center [316, 108] width 19 height 19
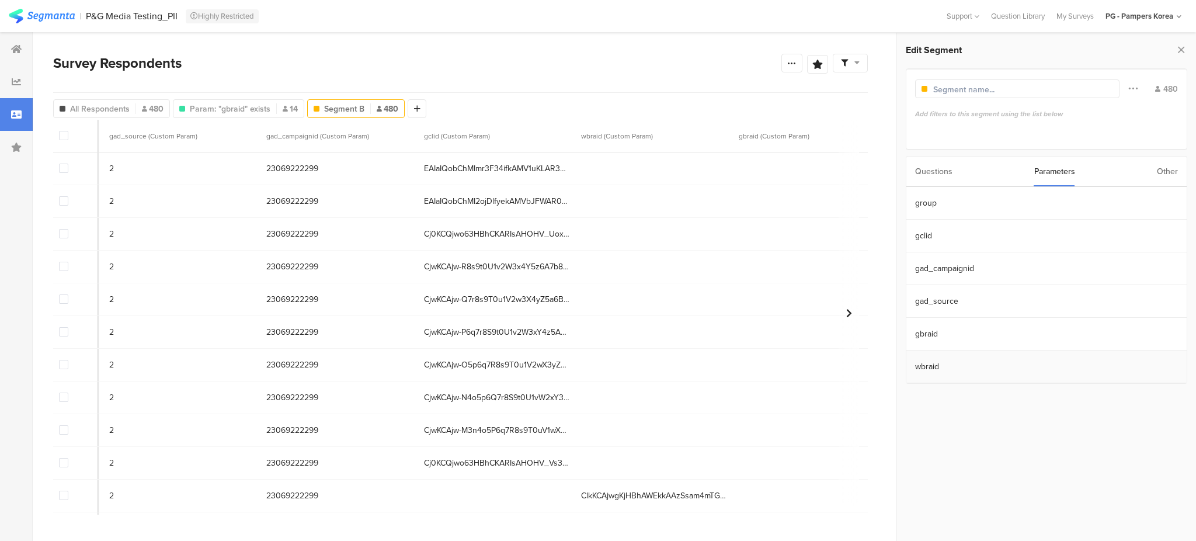
click at [962, 361] on section "wbraid" at bounding box center [1046, 366] width 280 height 33
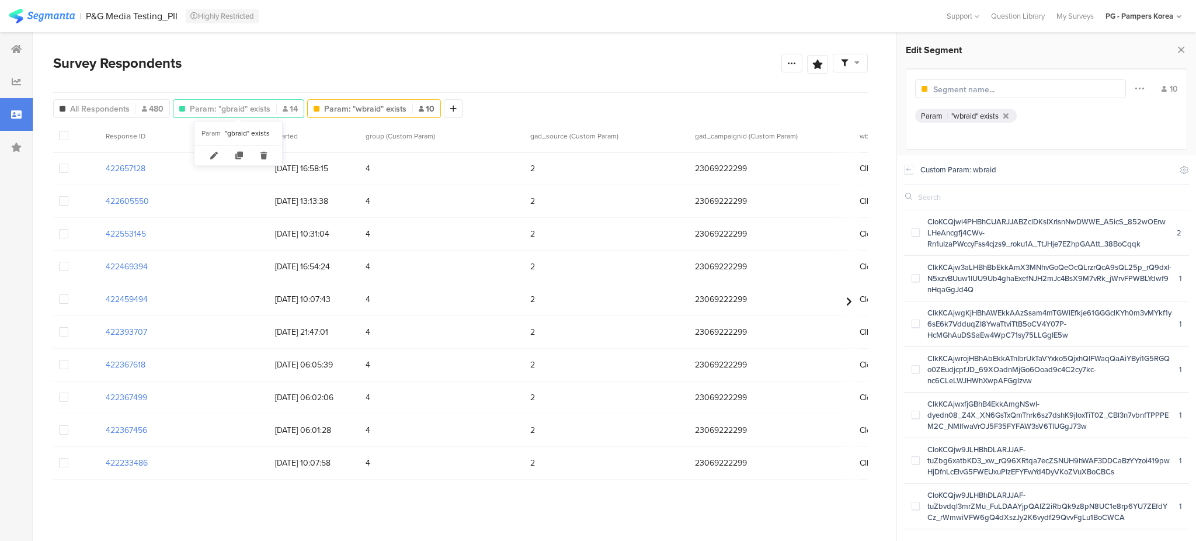
click at [251, 103] on span "Param: "gbraid" exists" at bounding box center [230, 109] width 81 height 12
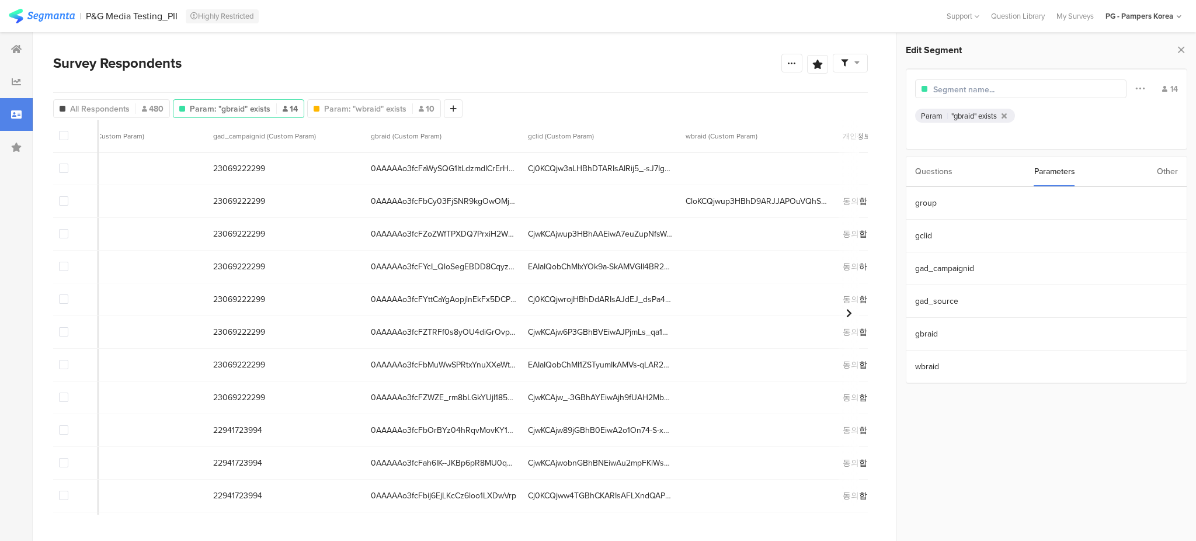
scroll to position [0, 469]
click at [662, 168] on span "Cj0KCQjw3aLHBhDTARIsAIRij5_-sJ7IggRBGpXkpzvSzBKfhTM8iURtwewxDjSDiG5IYfQkErc6utk…" at bounding box center [599, 168] width 146 height 12
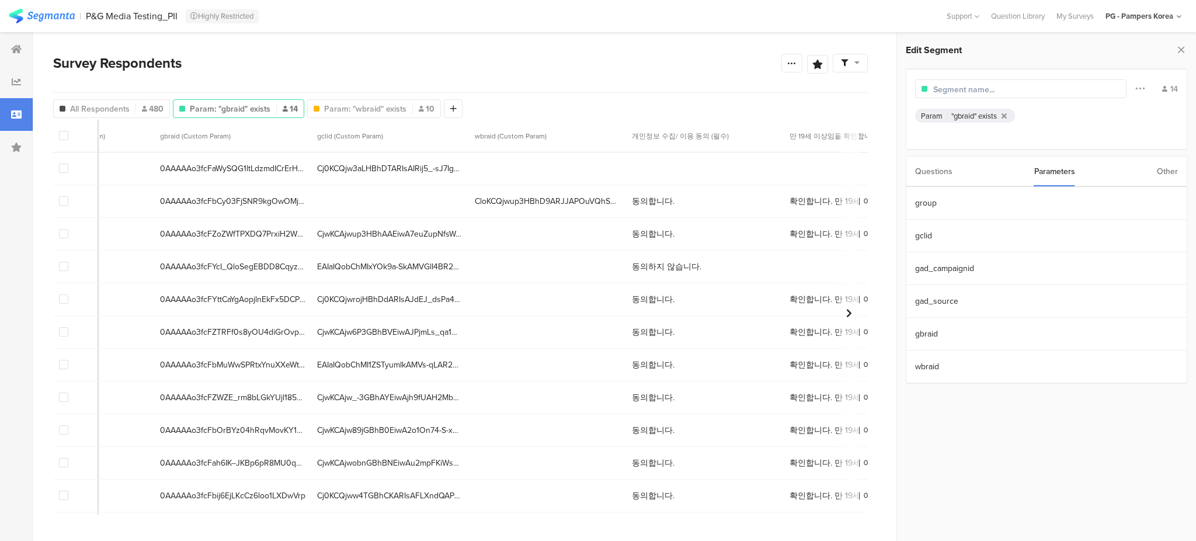
scroll to position [0, 679]
click at [326, 109] on span "Param: "wbraid" exists" at bounding box center [365, 109] width 82 height 12
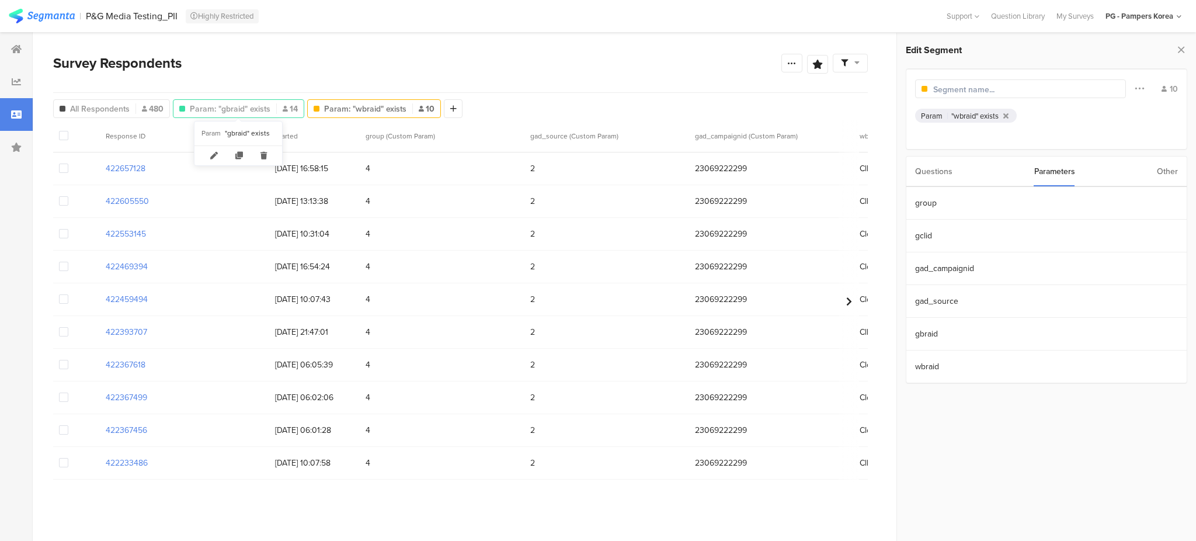
click at [222, 106] on span "Param: "gbraid" exists" at bounding box center [230, 109] width 81 height 12
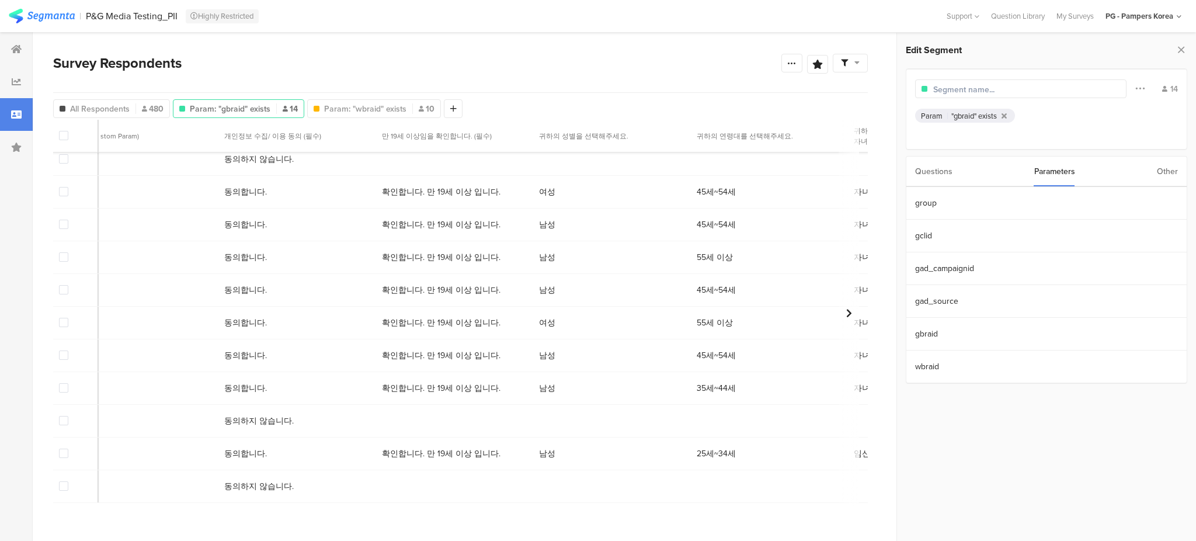
scroll to position [118, 1087]
click at [373, 109] on span "Param: "wbraid" exists" at bounding box center [365, 109] width 82 height 12
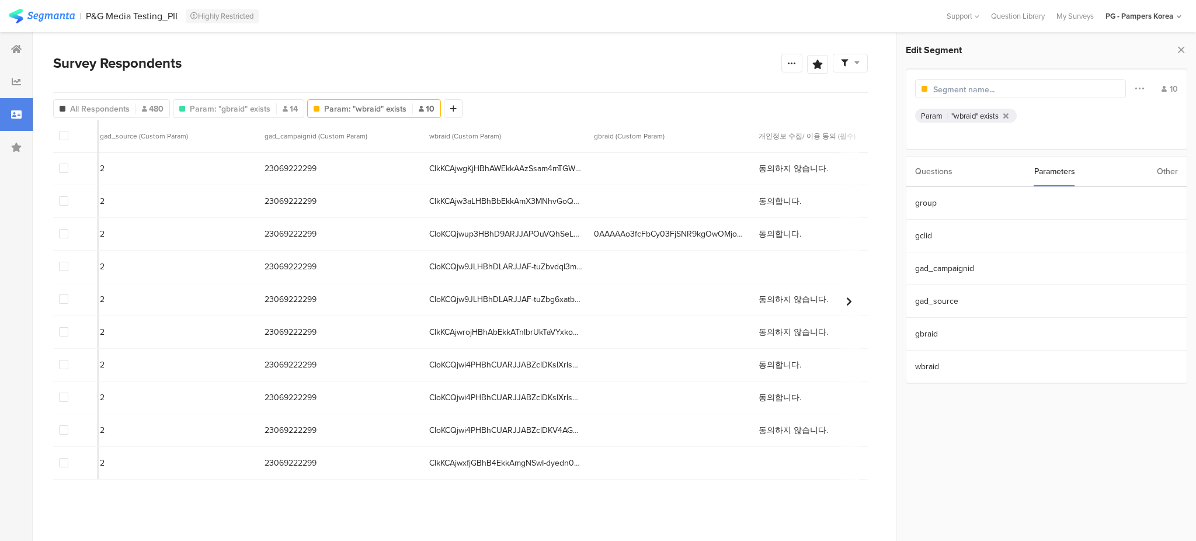
scroll to position [0, 433]
click at [650, 233] on span "0AAAAAo3fcFbCy03FjSNR9kgOwOMjo6bqN" at bounding box center [668, 234] width 153 height 12
click at [759, 221] on div "422553145 10/10/2025 10:31:04 4 2 23069222299 CloKCQjwup3HBhD9ARJJAPOuVQhSeLmTS…" at bounding box center [761, 234] width 2283 height 33
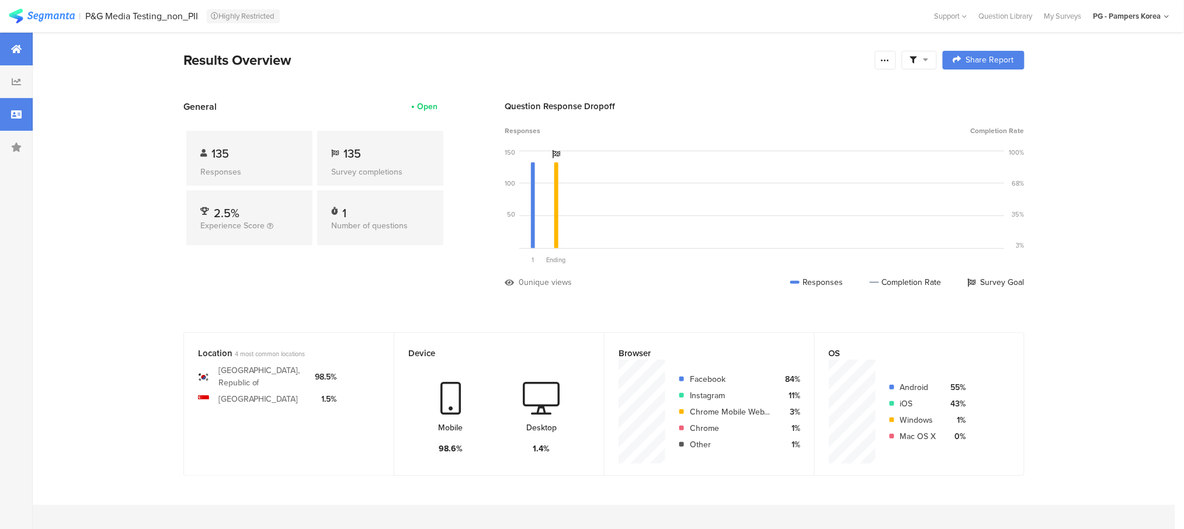
click at [8, 109] on div at bounding box center [16, 114] width 33 height 33
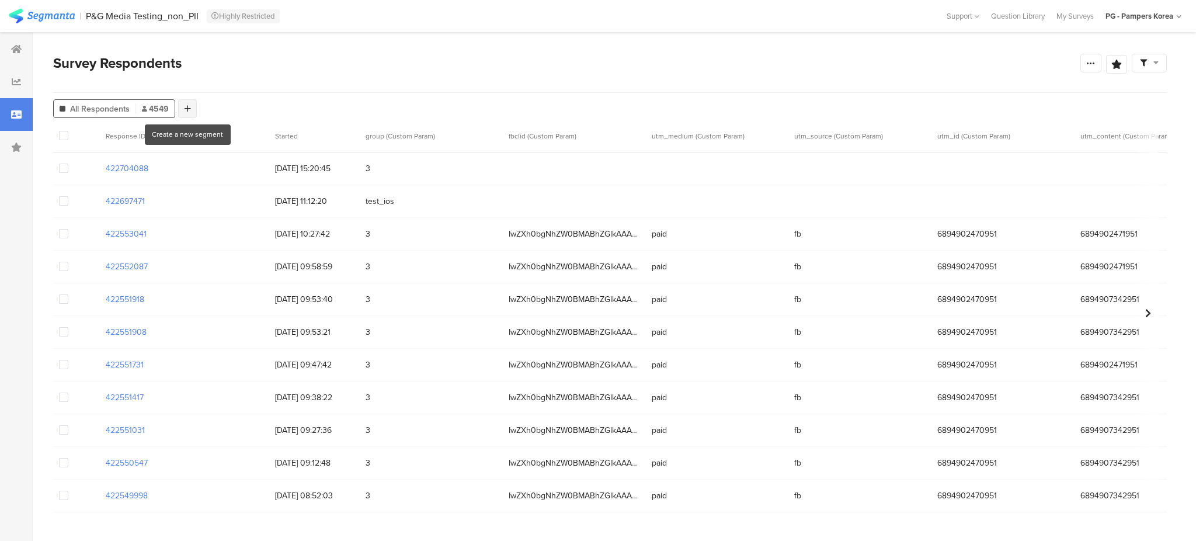
click at [192, 110] on div at bounding box center [187, 108] width 19 height 19
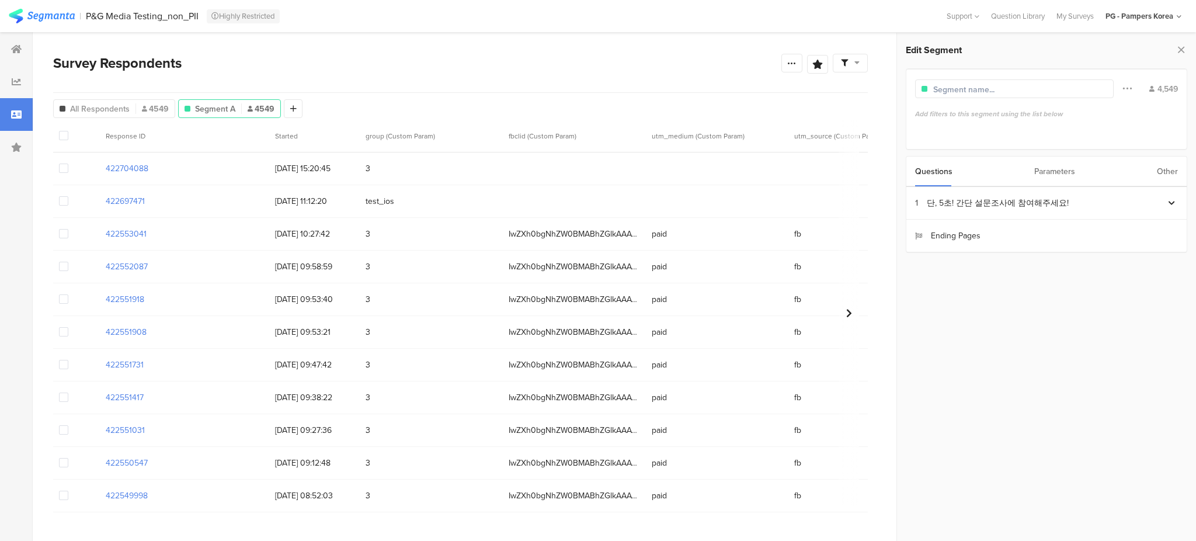
click at [1045, 171] on div "Parameters" at bounding box center [1054, 171] width 41 height 30
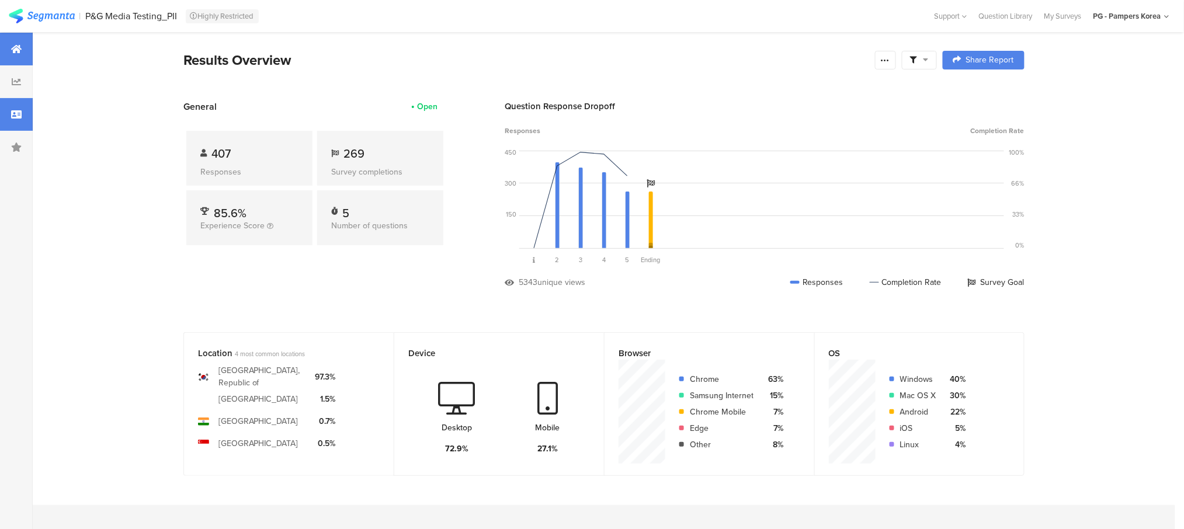
click at [15, 108] on div at bounding box center [16, 114] width 33 height 33
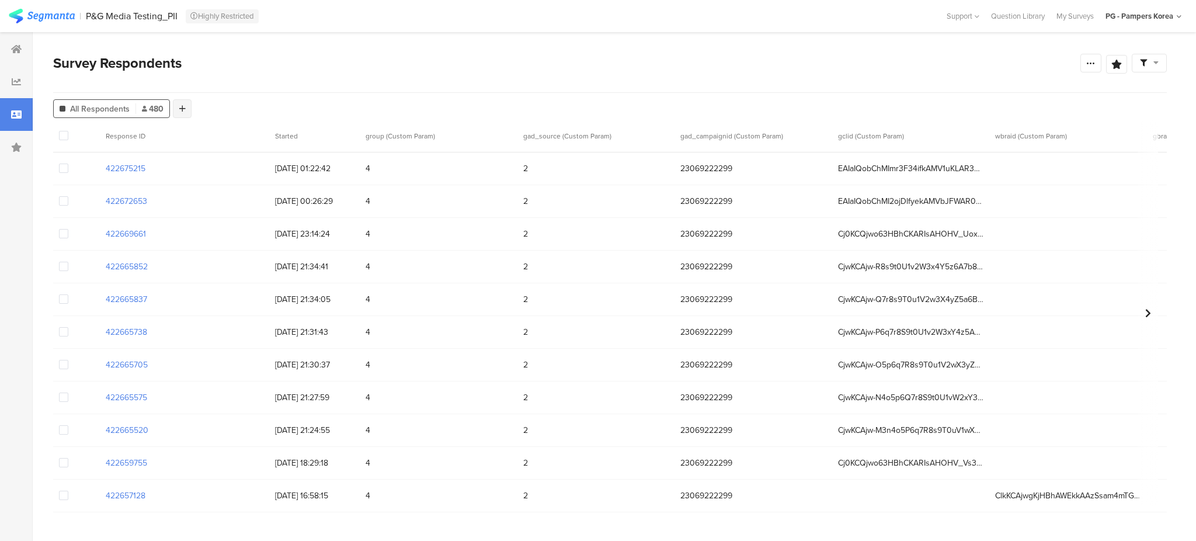
click at [185, 105] on icon at bounding box center [182, 109] width 6 height 8
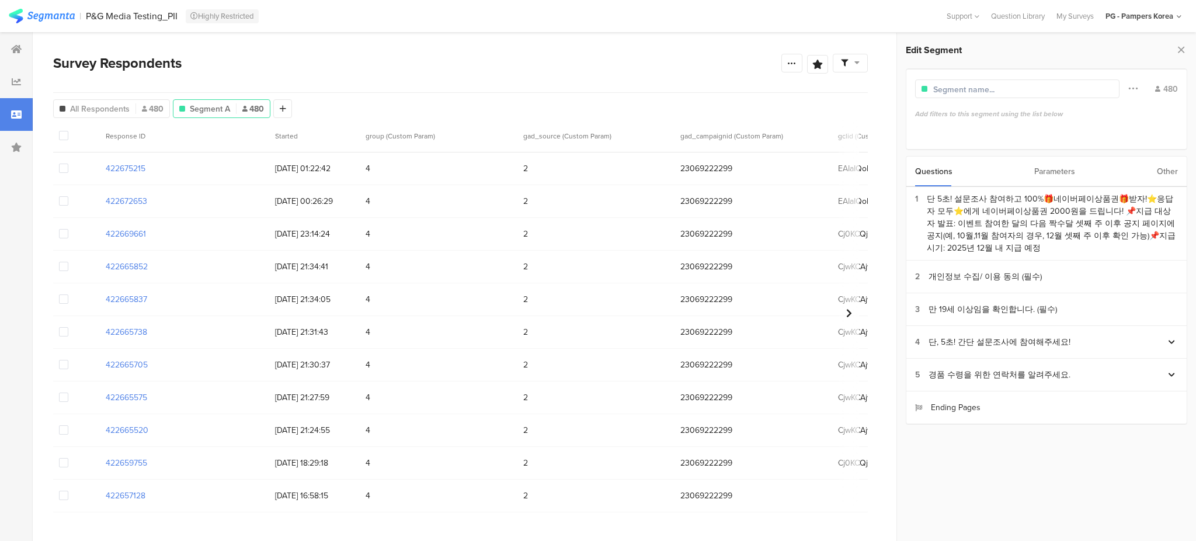
click at [1051, 175] on div "Parameters" at bounding box center [1054, 171] width 41 height 30
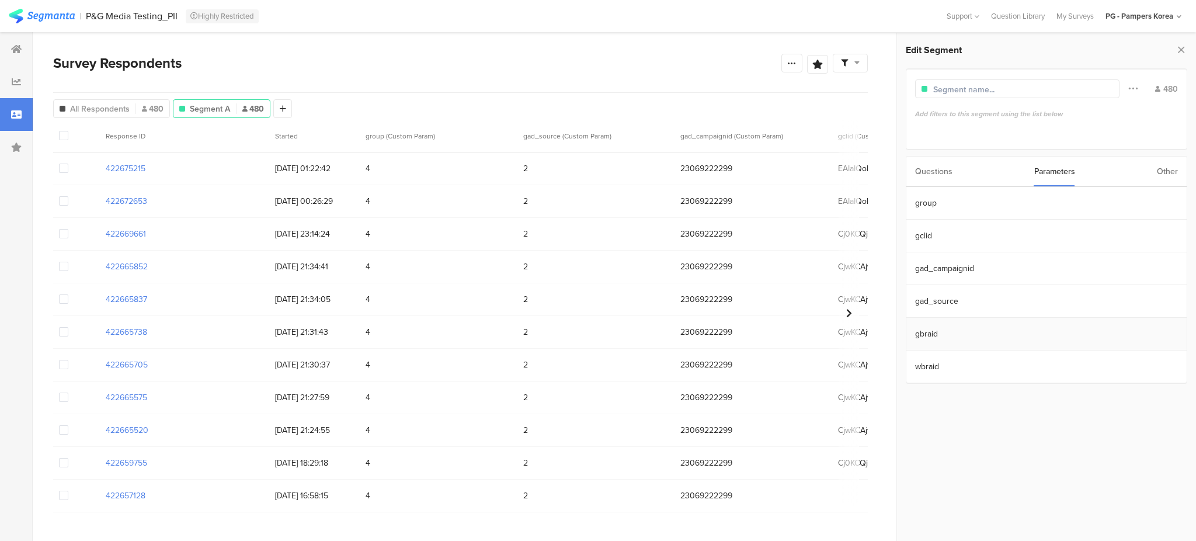
click at [959, 335] on section "gbraid" at bounding box center [1046, 334] width 280 height 33
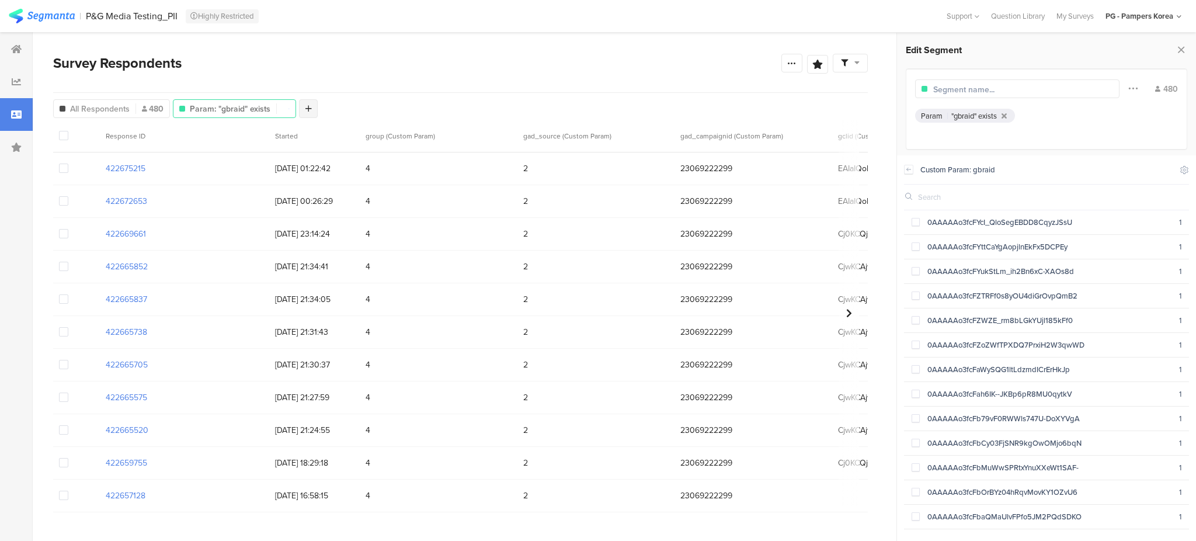
click at [313, 109] on div at bounding box center [308, 108] width 19 height 19
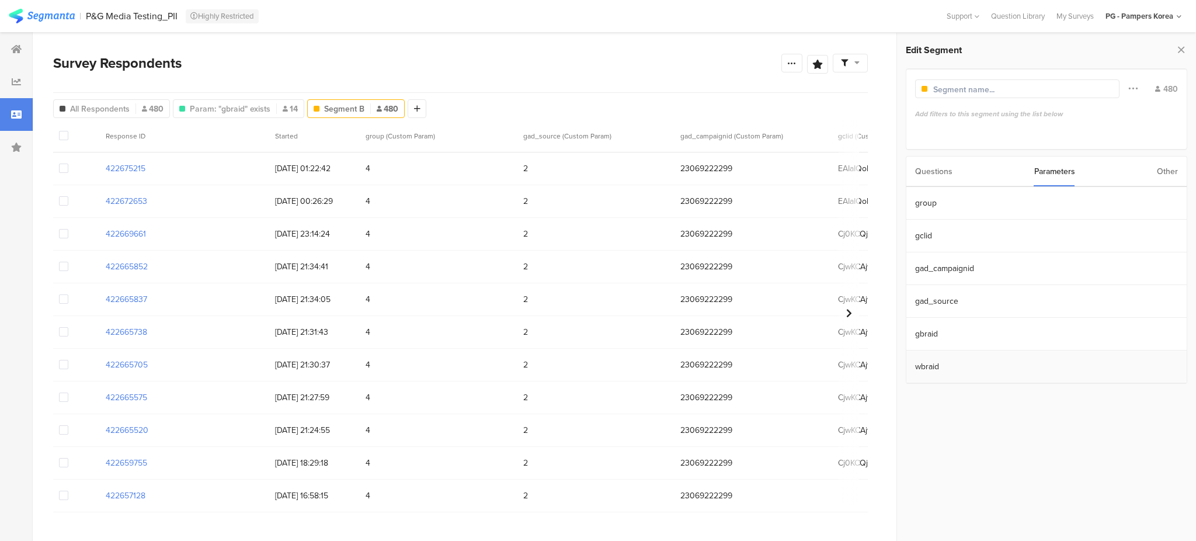
click at [976, 363] on section "wbraid" at bounding box center [1046, 366] width 280 height 33
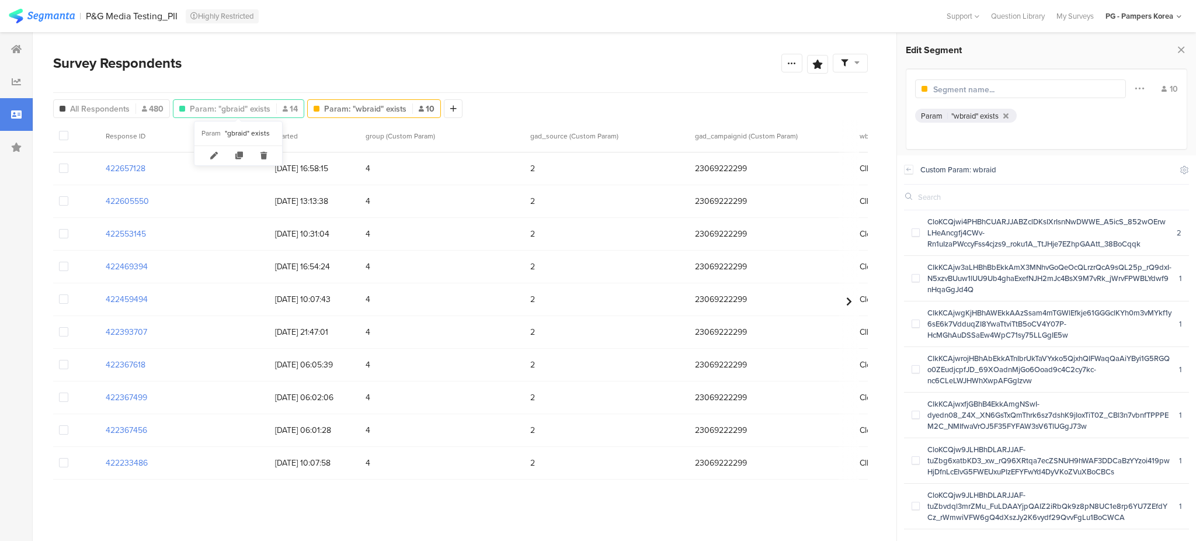
click at [241, 106] on span "Param: "gbraid" exists" at bounding box center [230, 109] width 81 height 12
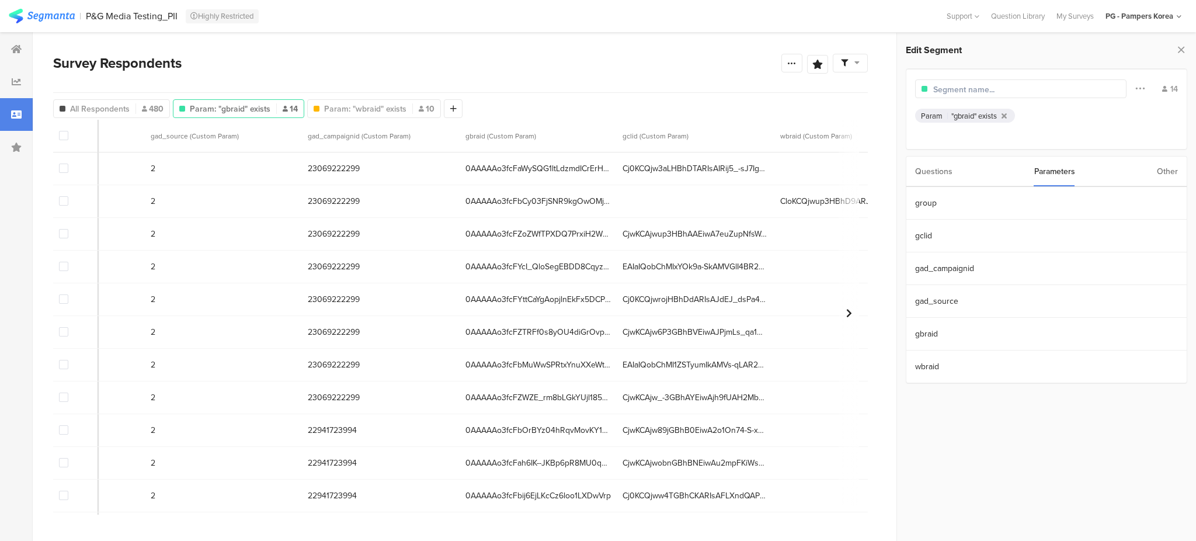
scroll to position [0, 371]
click at [986, 228] on section "gclid" at bounding box center [1046, 236] width 280 height 33
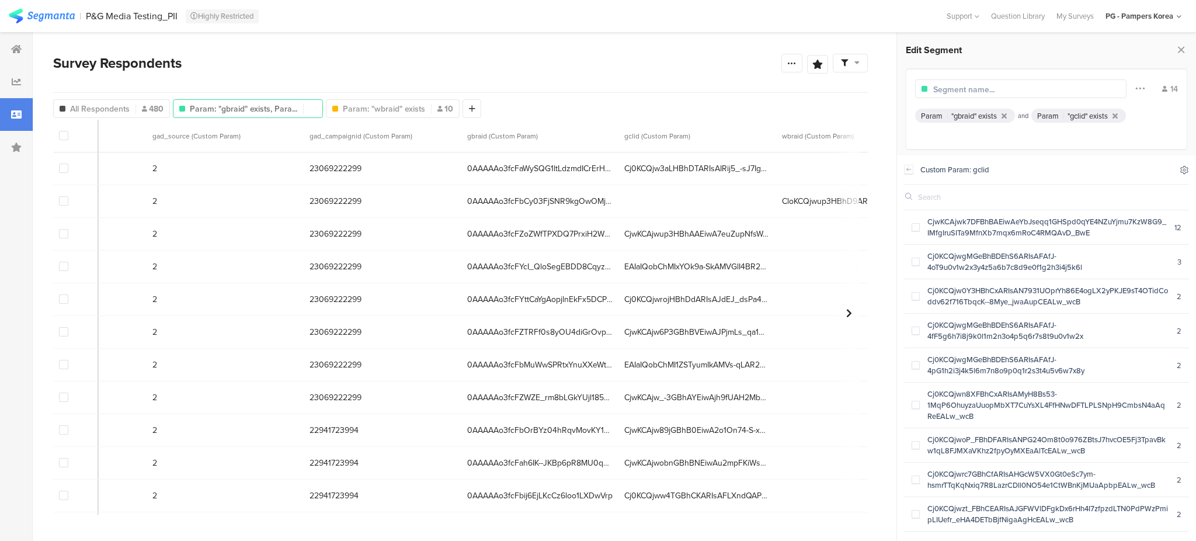
click at [1185, 171] on icon at bounding box center [1185, 170] width 8 height 8
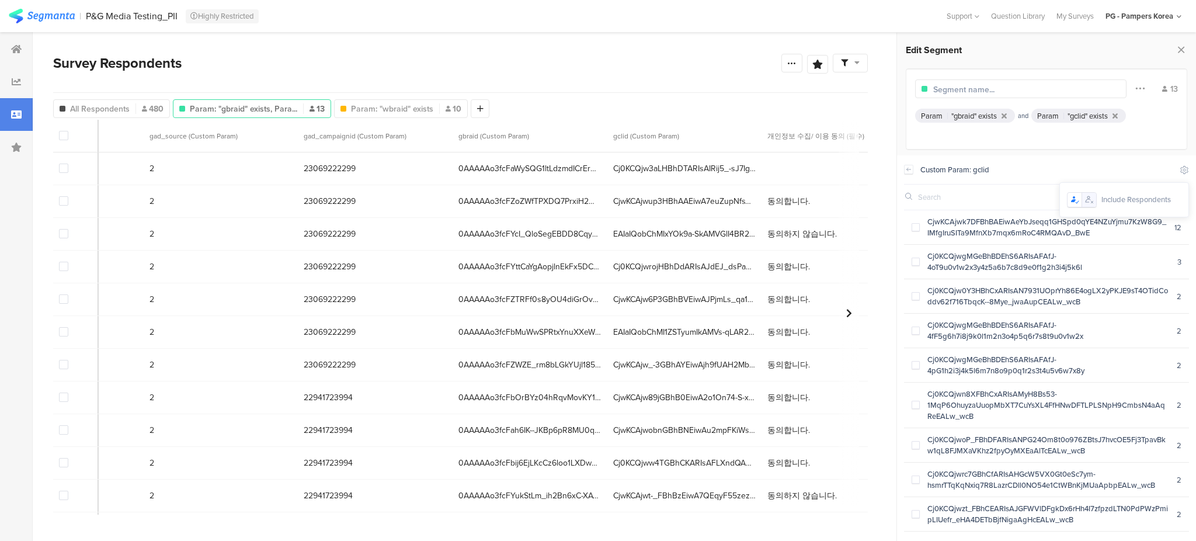
click at [1090, 197] on icon at bounding box center [1088, 199] width 9 height 9
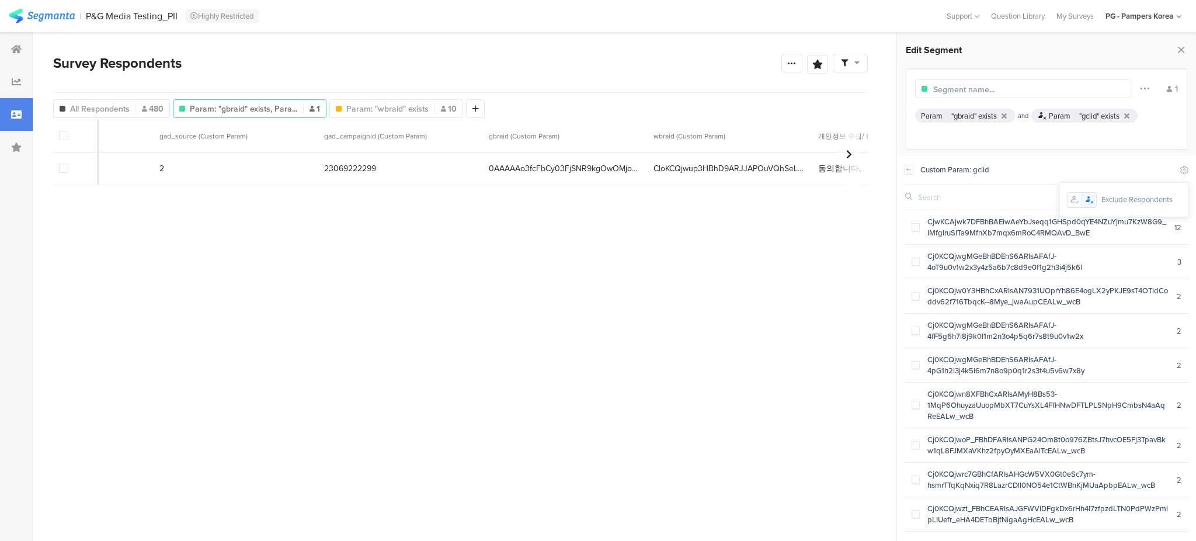
click at [638, 286] on section "Response ID Started group (Custom Param) gad_source (Custom Param) gad_campaign…" at bounding box center [460, 317] width 815 height 395
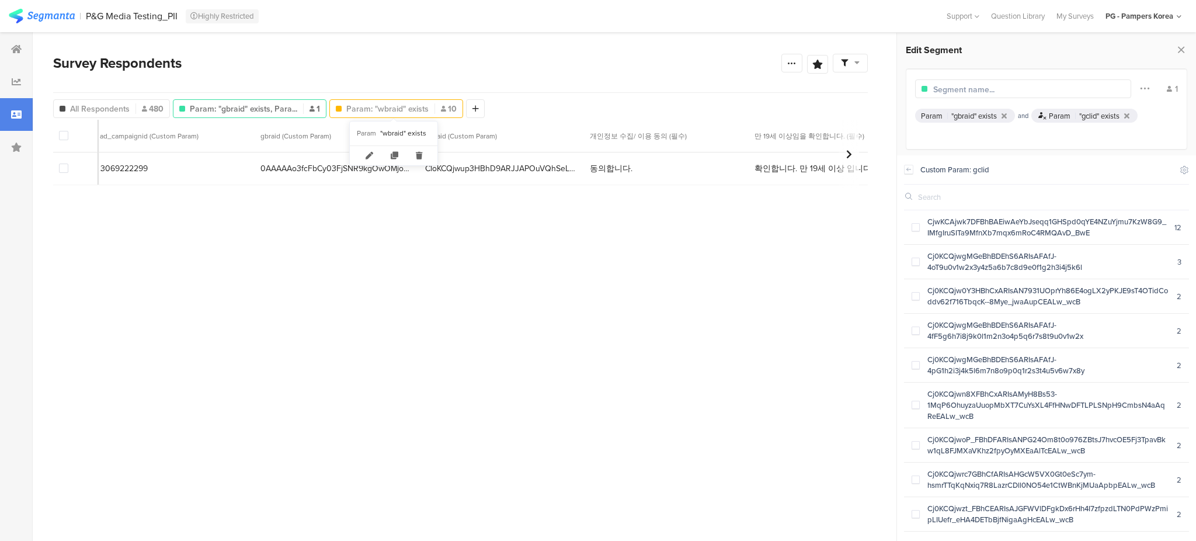
click at [415, 109] on span "Param: "wbraid" exists" at bounding box center [387, 109] width 82 height 12
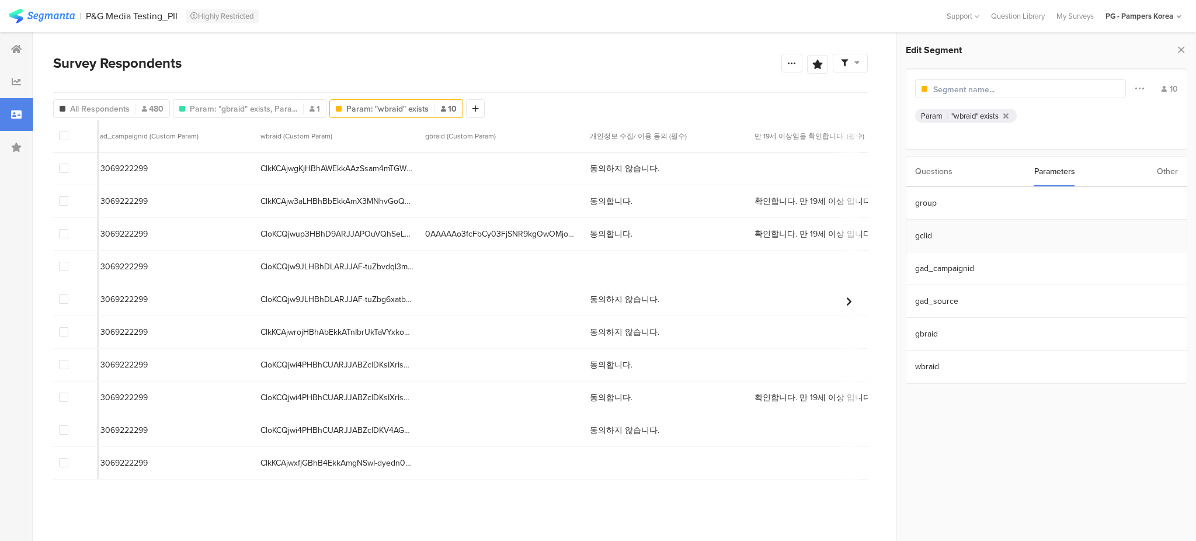
click at [1002, 234] on section "gclid" at bounding box center [1046, 236] width 280 height 33
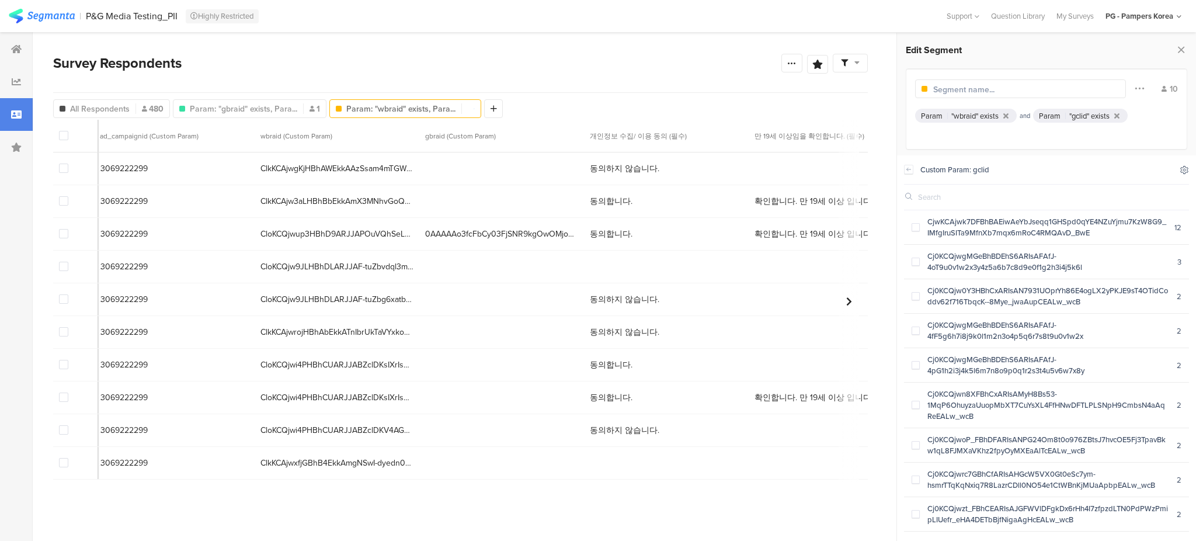
click at [1187, 169] on icon at bounding box center [1185, 170] width 8 height 8
click at [1094, 202] on div at bounding box center [1089, 200] width 14 height 14
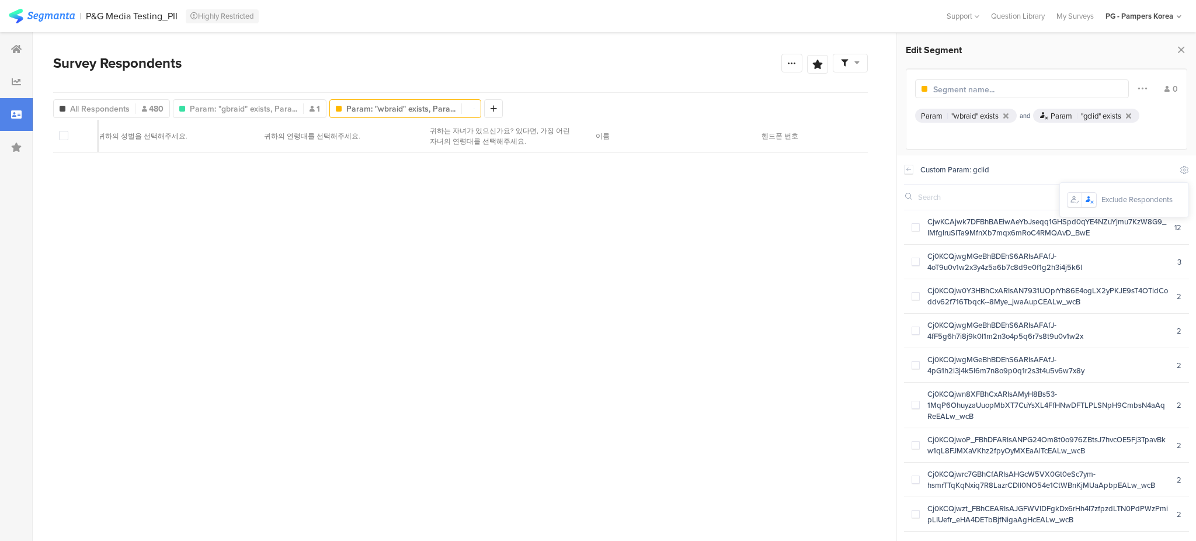
click at [726, 294] on section "Response ID Started 개인정보 수집/ 이용 동의 (필수) 만 19세 이상임을 확인합니다. (필수) 귀하의 성별을 선택해주세요. …" at bounding box center [460, 317] width 815 height 395
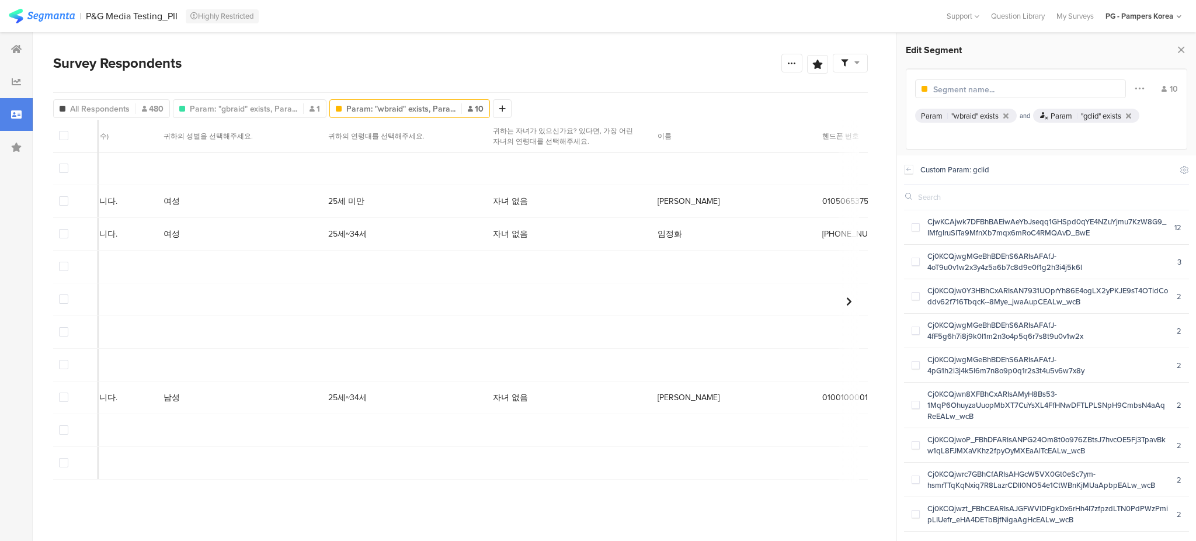
scroll to position [0, 1470]
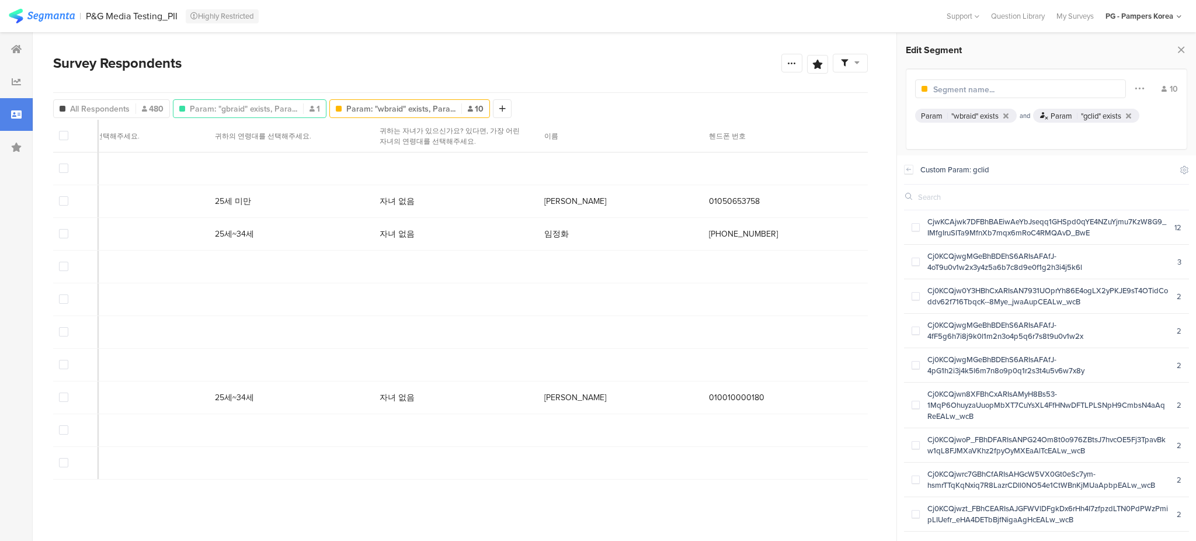
click at [258, 114] on div "Param: "gbraid" exists, Para... 1" at bounding box center [250, 108] width 154 height 19
click at [262, 107] on span "Param: "gbraid" exists, Para..." at bounding box center [243, 109] width 107 height 12
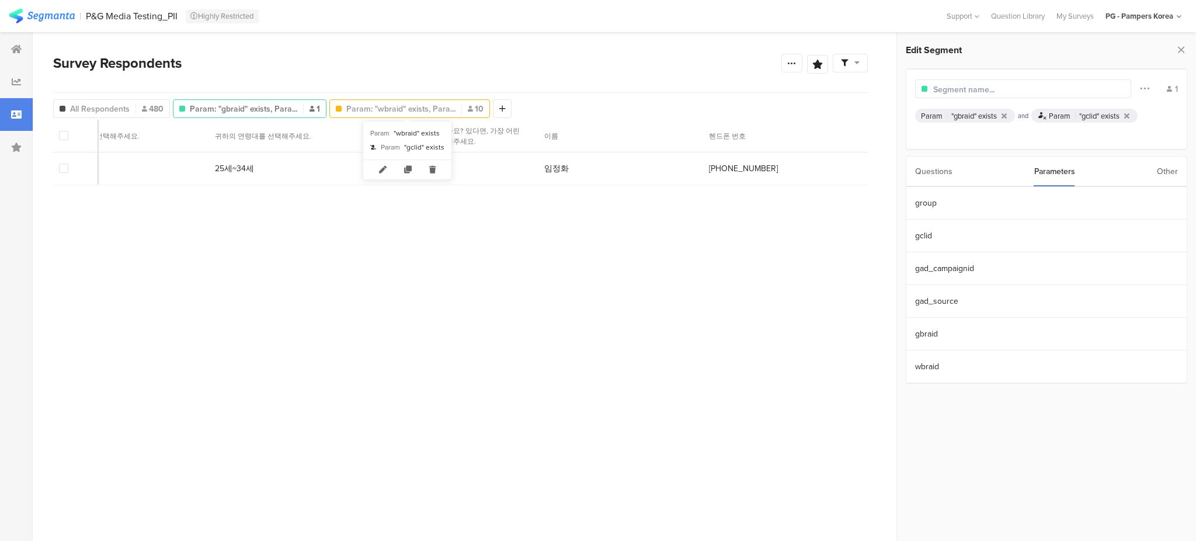
click at [422, 108] on span "Param: "wbraid" exists, Para..." at bounding box center [400, 109] width 109 height 12
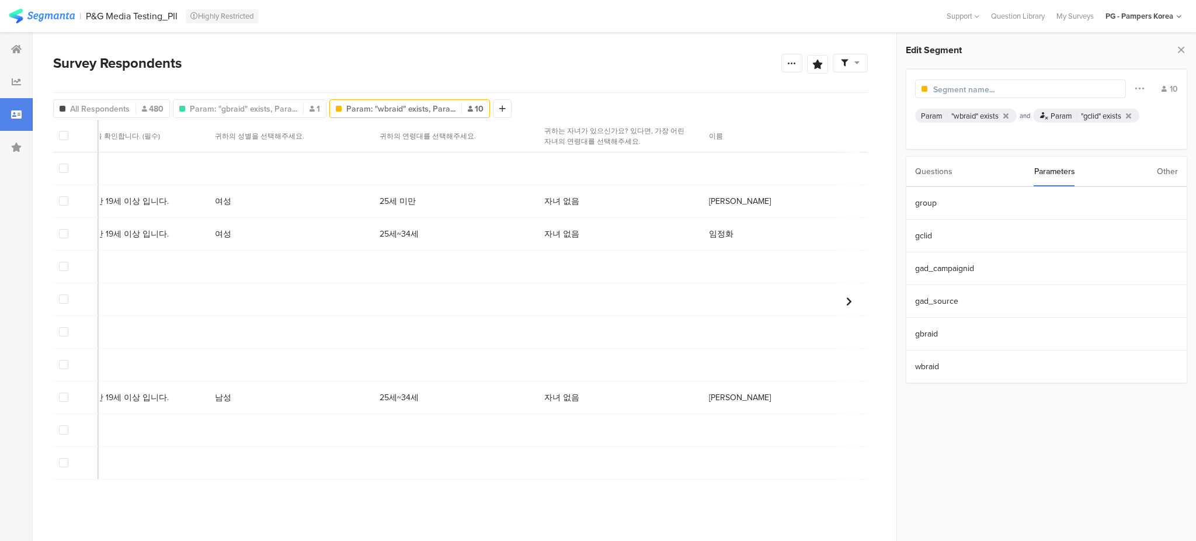
scroll to position [0, 1470]
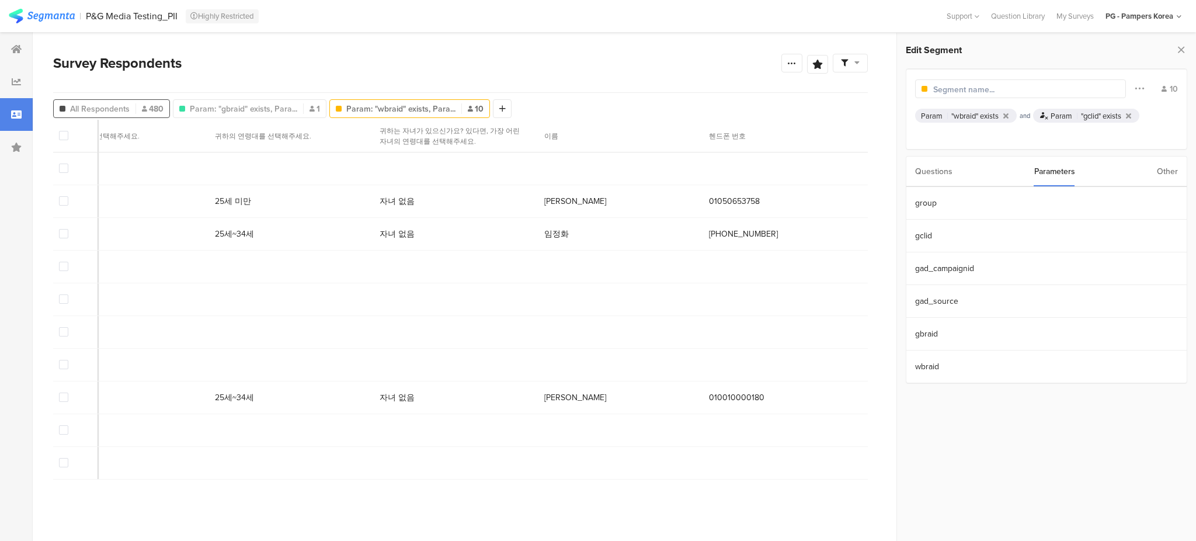
click at [114, 103] on span "All Respondents" at bounding box center [100, 109] width 60 height 12
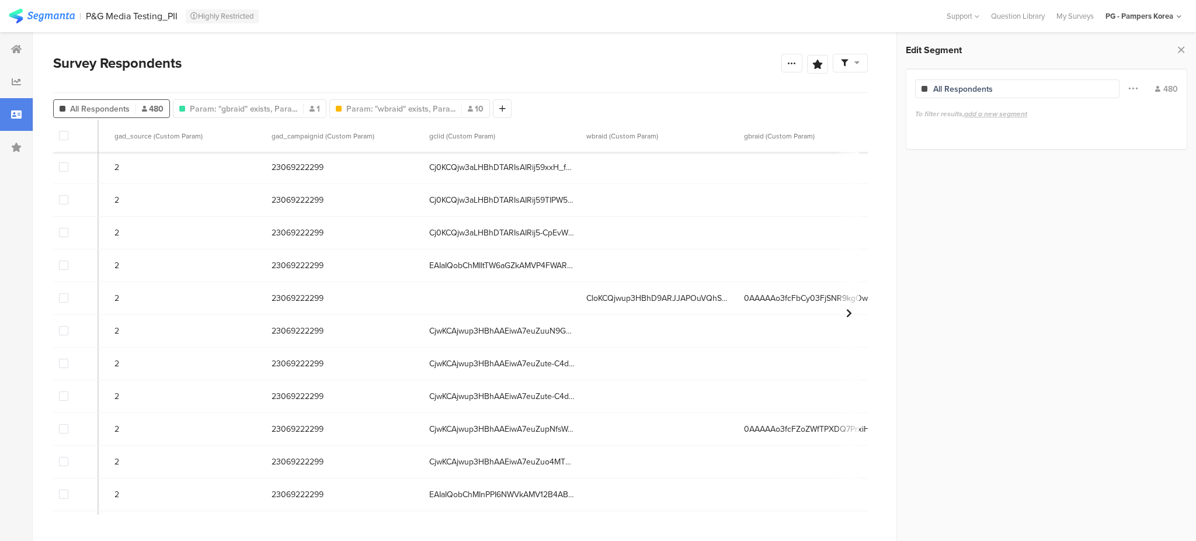
scroll to position [622, 408]
click at [379, 109] on span "Param: "wbraid" exists, Para..." at bounding box center [400, 109] width 109 height 12
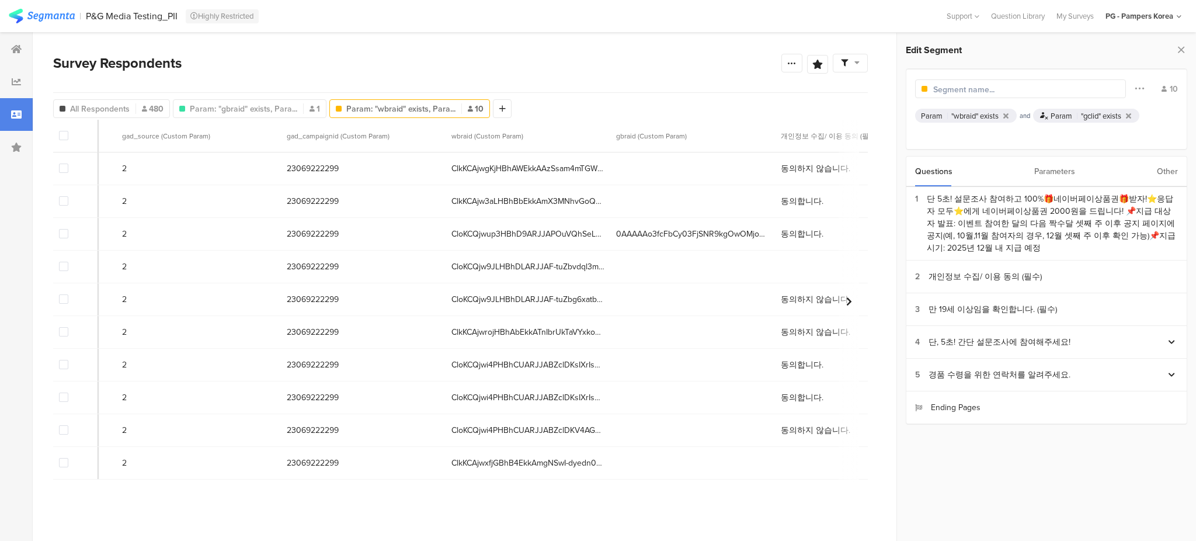
scroll to position [0, 408]
click at [1054, 168] on div "Parameters" at bounding box center [1054, 171] width 41 height 30
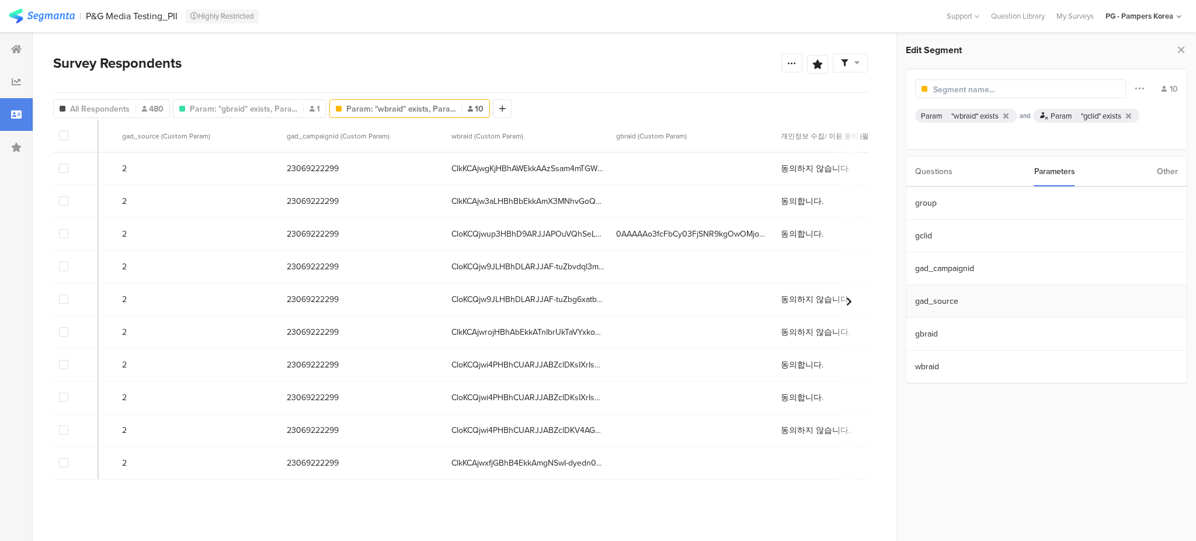
click at [997, 300] on section "gad_source" at bounding box center [1046, 301] width 280 height 33
click at [903, 166] on section "Custom Param: gad_source Include Respondents 2 296 {"0":"2","1":"2"} 2" at bounding box center [1046, 347] width 299 height 385
click at [911, 171] on icon at bounding box center [908, 169] width 8 height 9
click at [972, 426] on div "Edit Segment Filter Conjunction And Or Segment Color 10 Param "wbraid" exists a…" at bounding box center [1046, 233] width 299 height 401
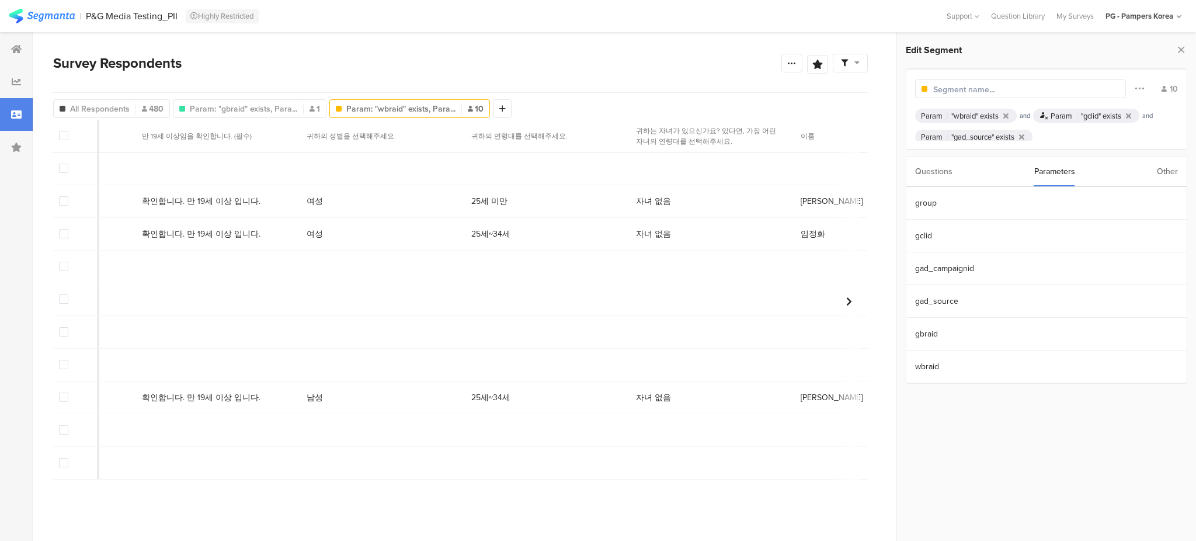
scroll to position [0, 1212]
click at [937, 173] on div "Questions" at bounding box center [933, 171] width 37 height 30
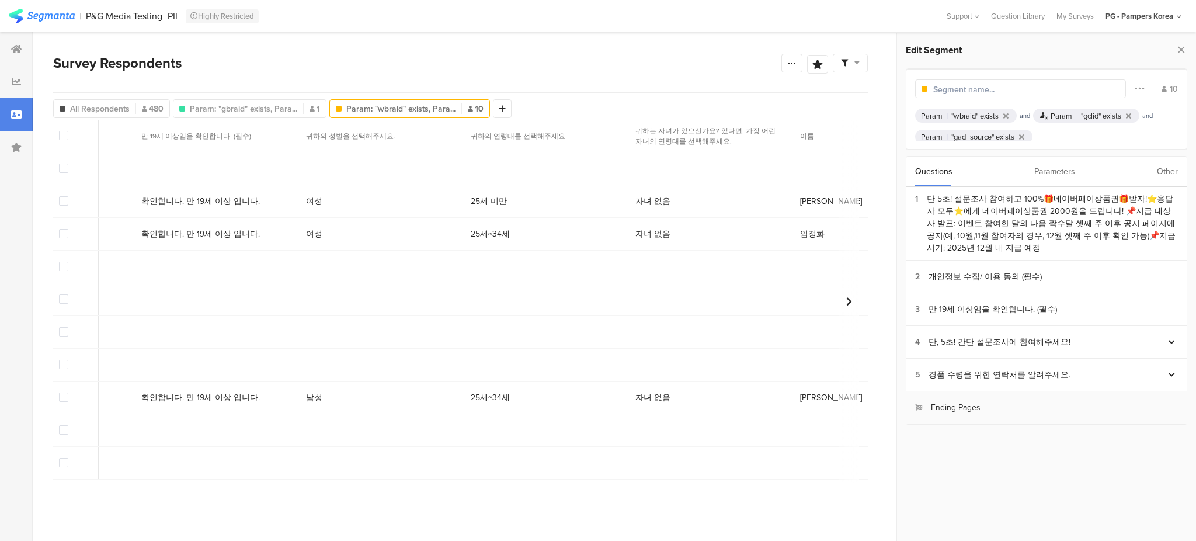
click at [974, 401] on section "Ending Pages" at bounding box center [1046, 407] width 280 height 33
click at [969, 408] on div "Ending Pages" at bounding box center [947, 407] width 65 height 12
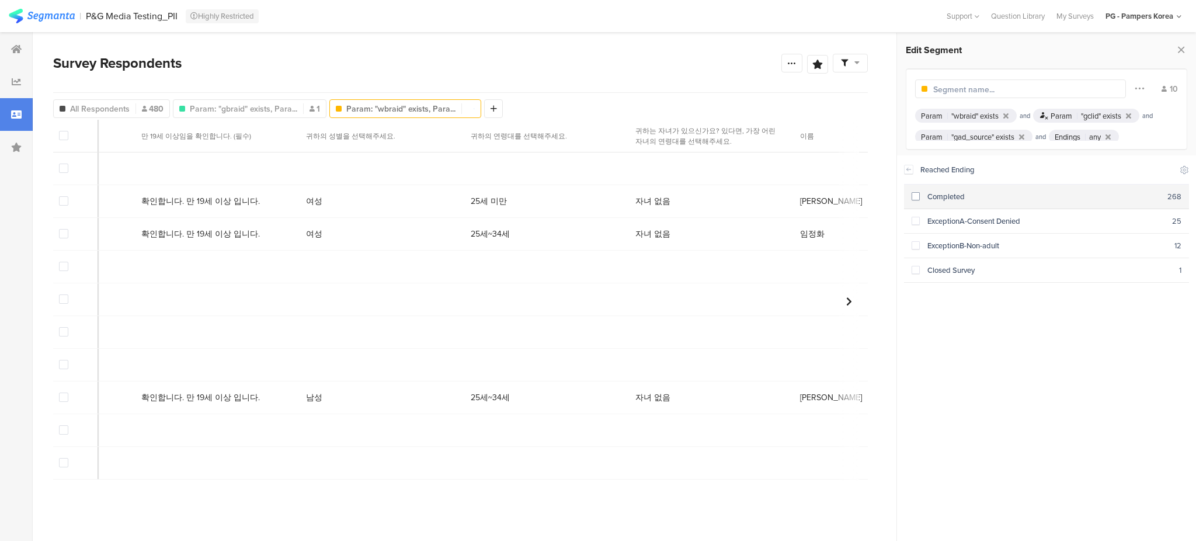
click at [917, 195] on span at bounding box center [915, 196] width 8 height 8
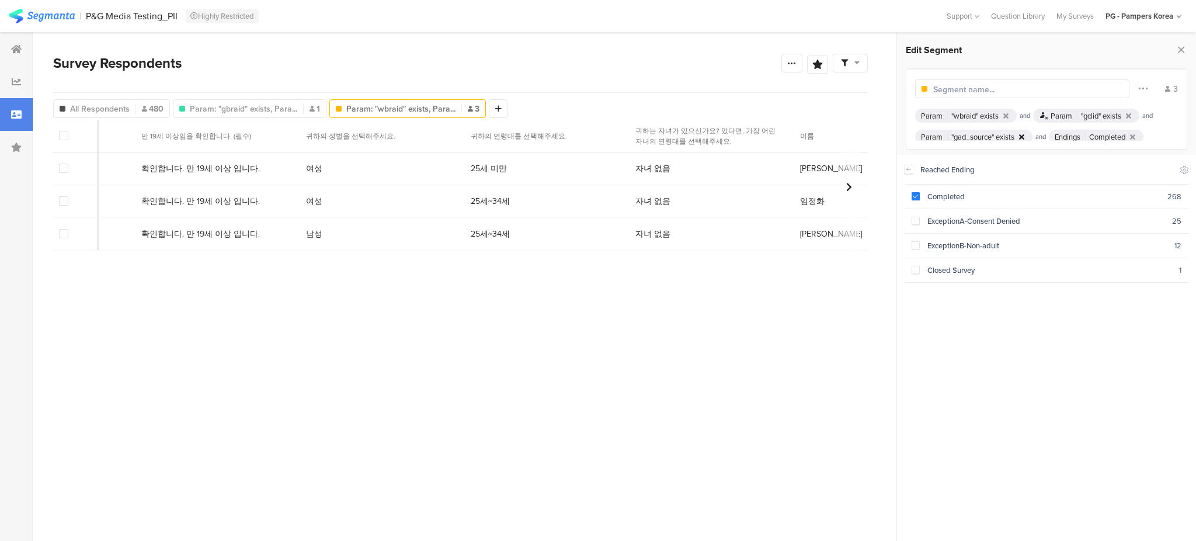
click at [1024, 136] on icon at bounding box center [1021, 137] width 5 height 8
click at [1057, 343] on section "Reached Ending Include Respondents Completed 268 ExceptionA-Consent Denied 25 E…" at bounding box center [1046, 347] width 299 height 385
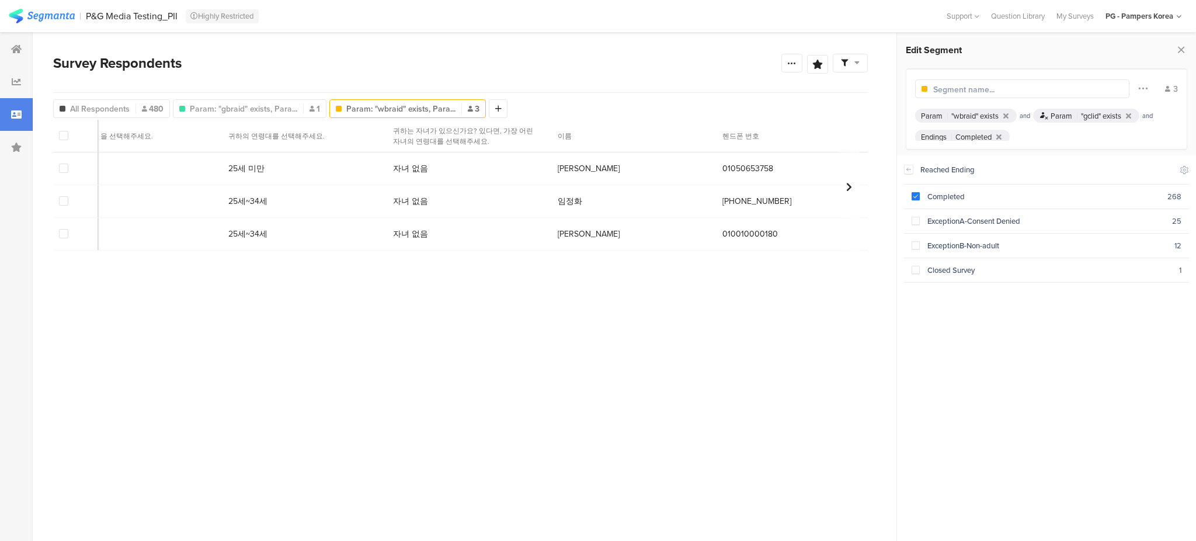
scroll to position [0, 1470]
click at [280, 110] on span "Param: "gbraid" exists, Para..." at bounding box center [243, 109] width 107 height 12
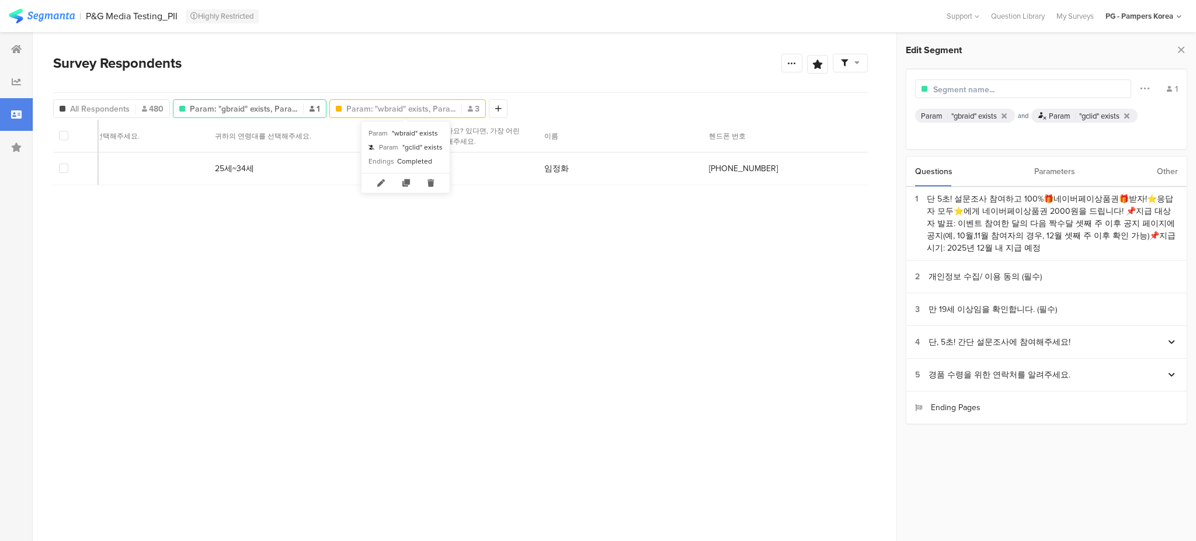
click at [426, 113] on span "Param: "wbraid" exists, Para..." at bounding box center [400, 109] width 109 height 12
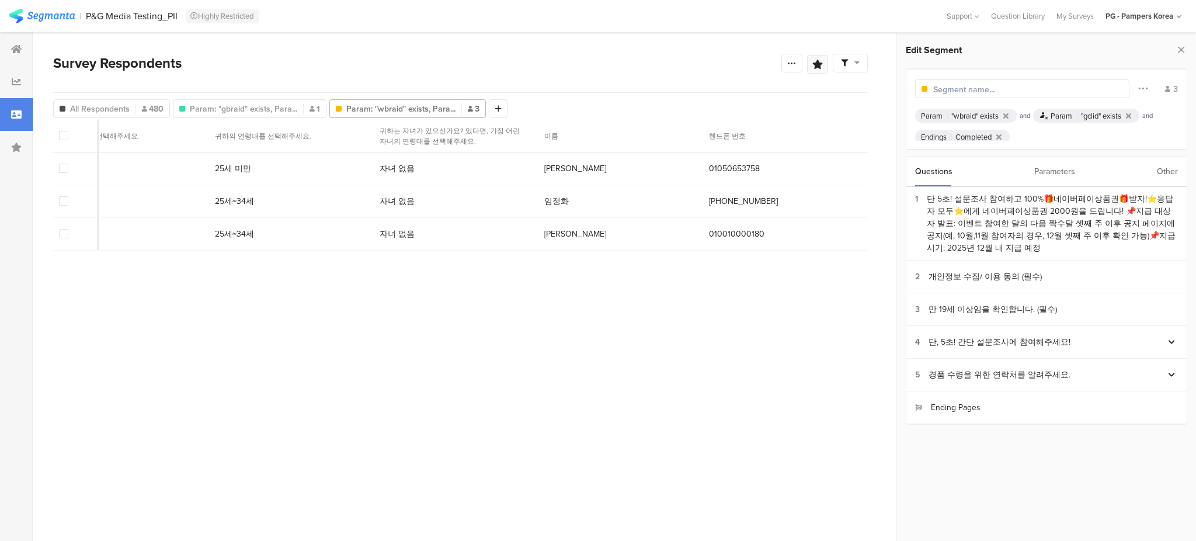
click at [816, 69] on div at bounding box center [817, 64] width 21 height 19
click at [820, 65] on icon at bounding box center [817, 64] width 11 height 9
click at [754, 134] on input "text" at bounding box center [736, 136] width 154 height 19
click at [747, 141] on input "text" at bounding box center [736, 136] width 154 height 19
type input "wbraid_gbraid"
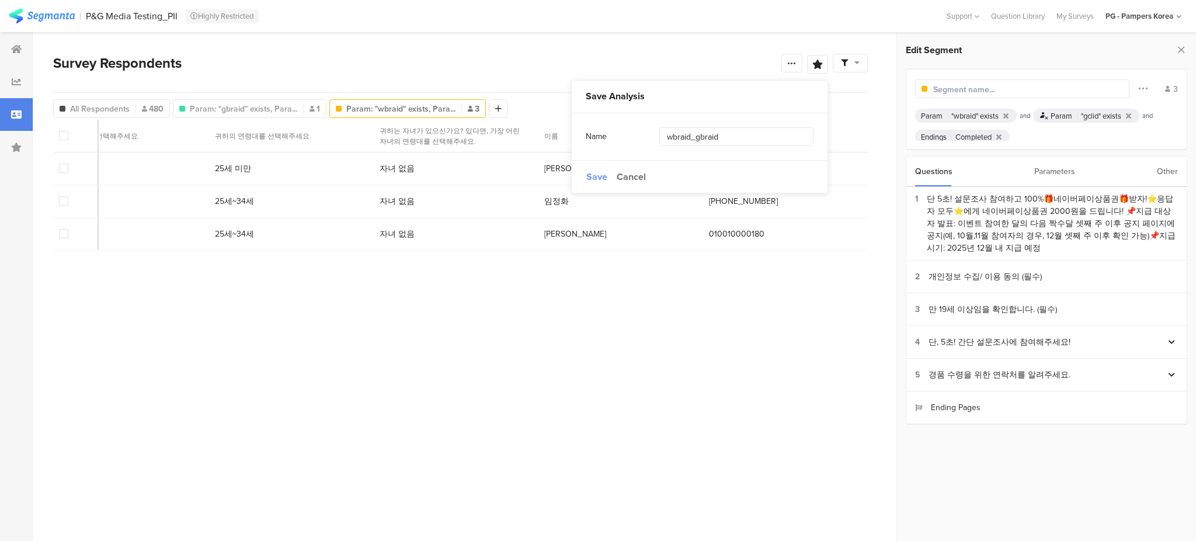
click at [597, 175] on span "Save" at bounding box center [596, 176] width 21 height 13
